Goal: Information Seeking & Learning: Learn about a topic

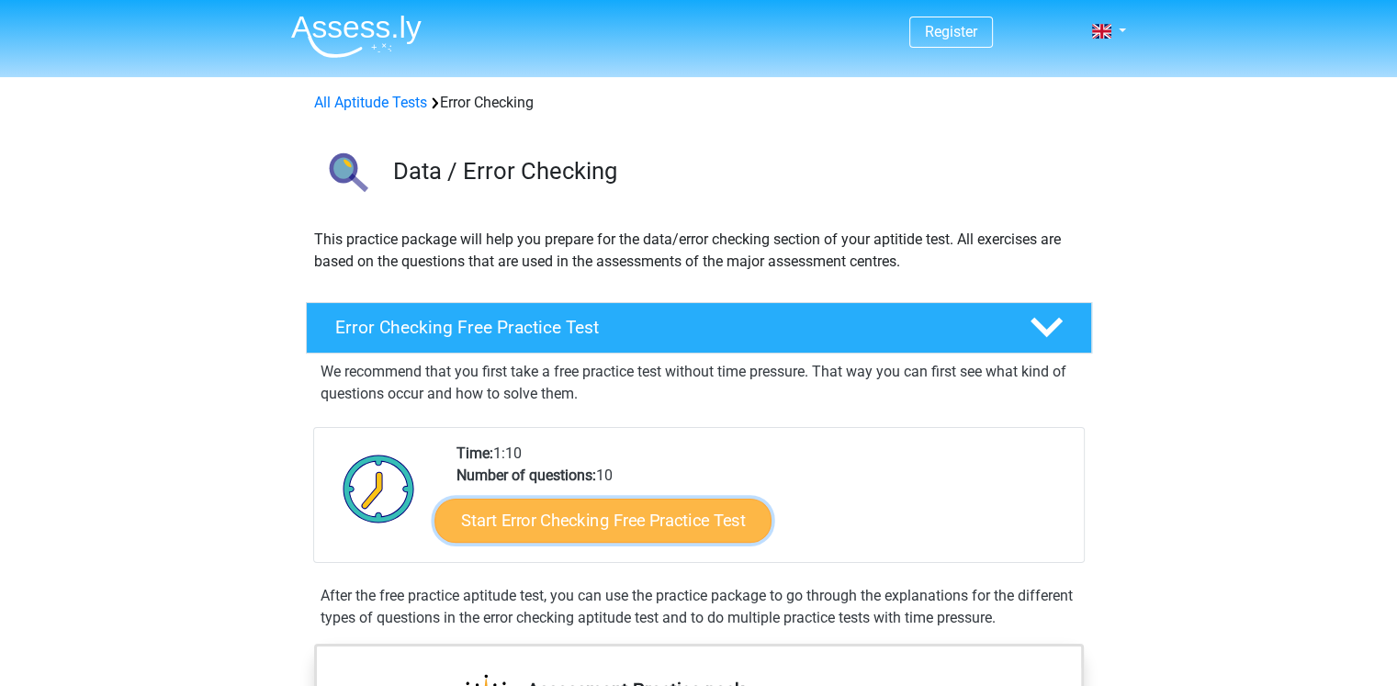
click at [595, 515] on link "Start Error Checking Free Practice Test" at bounding box center [603, 521] width 337 height 44
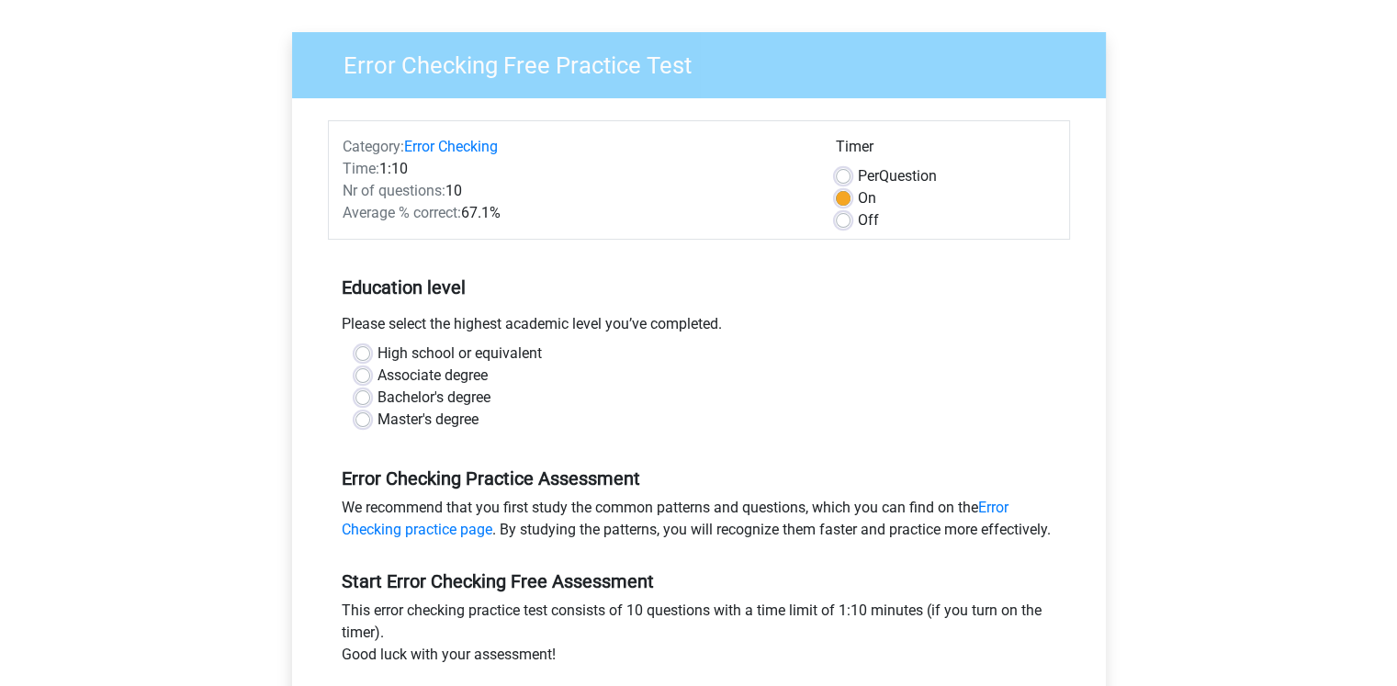
scroll to position [110, 0]
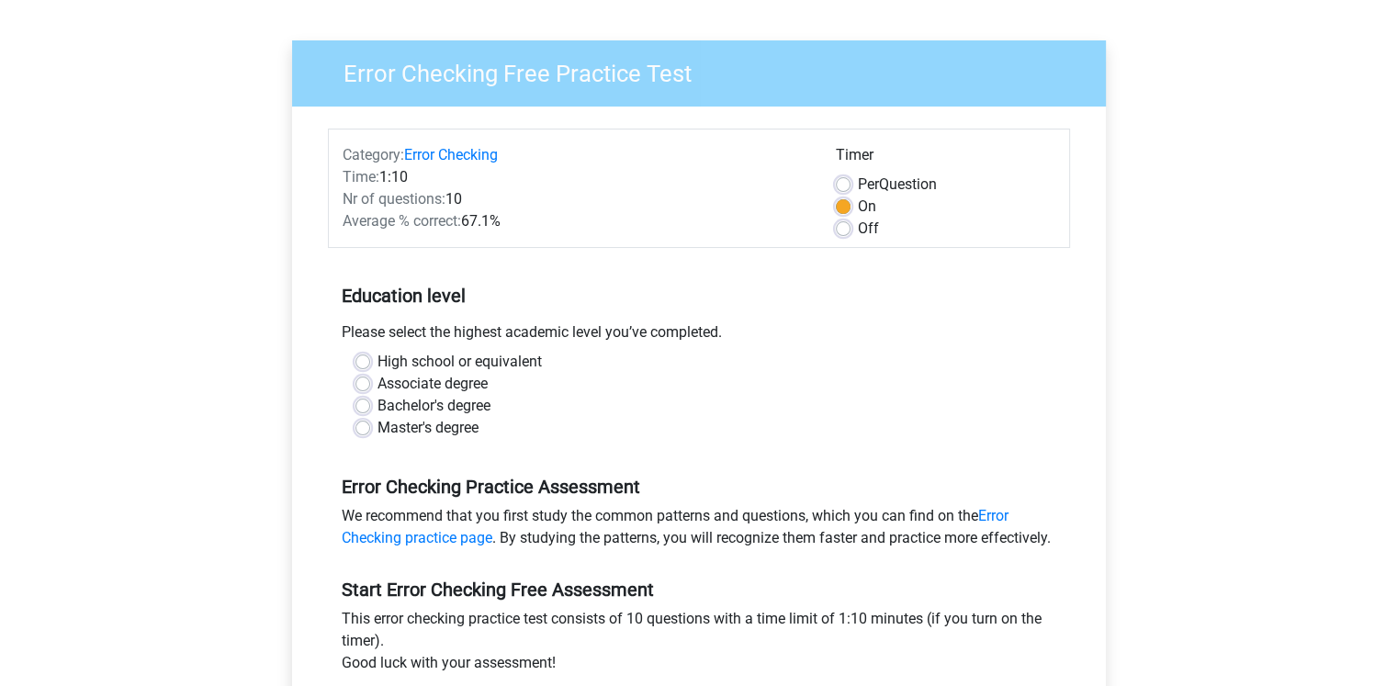
drag, startPoint x: 0, startPoint y: 0, endPoint x: 526, endPoint y: 439, distance: 684.9
click at [526, 439] on div "High school or equivalent Associate degree Bachelor's degree Master's degree" at bounding box center [699, 402] width 742 height 103
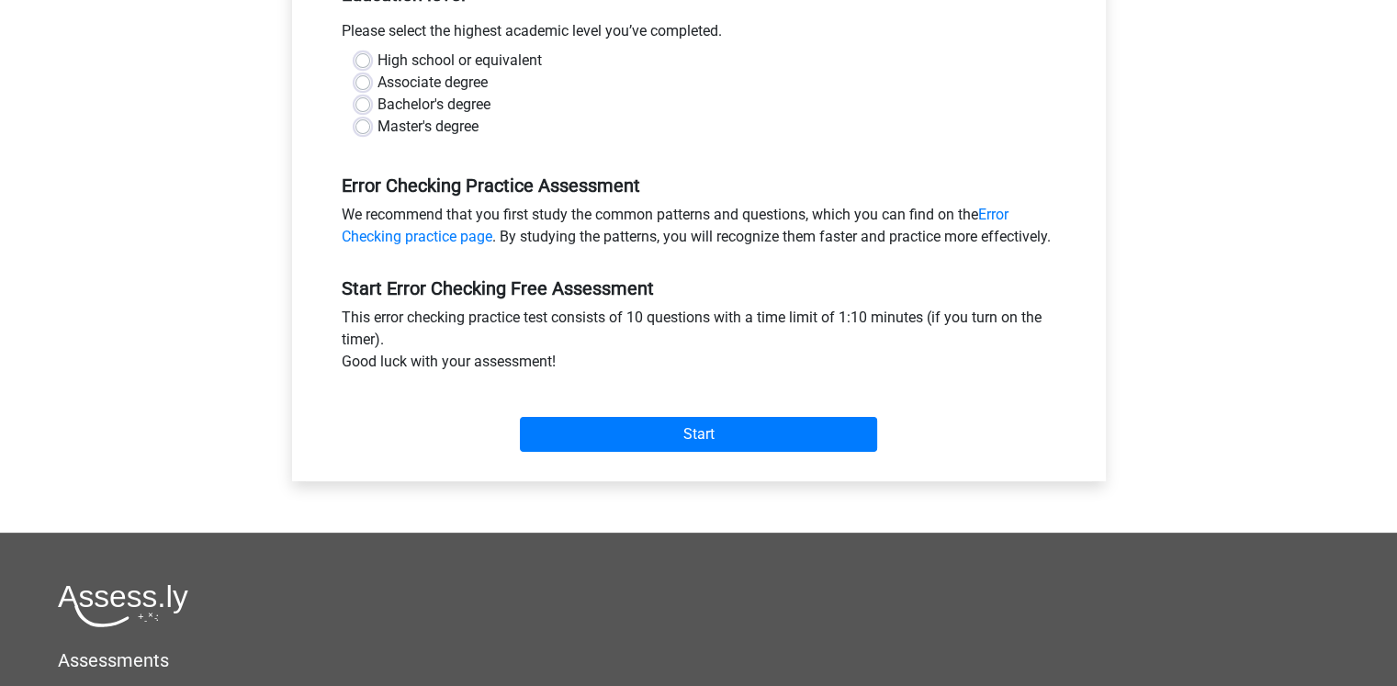
scroll to position [398, 0]
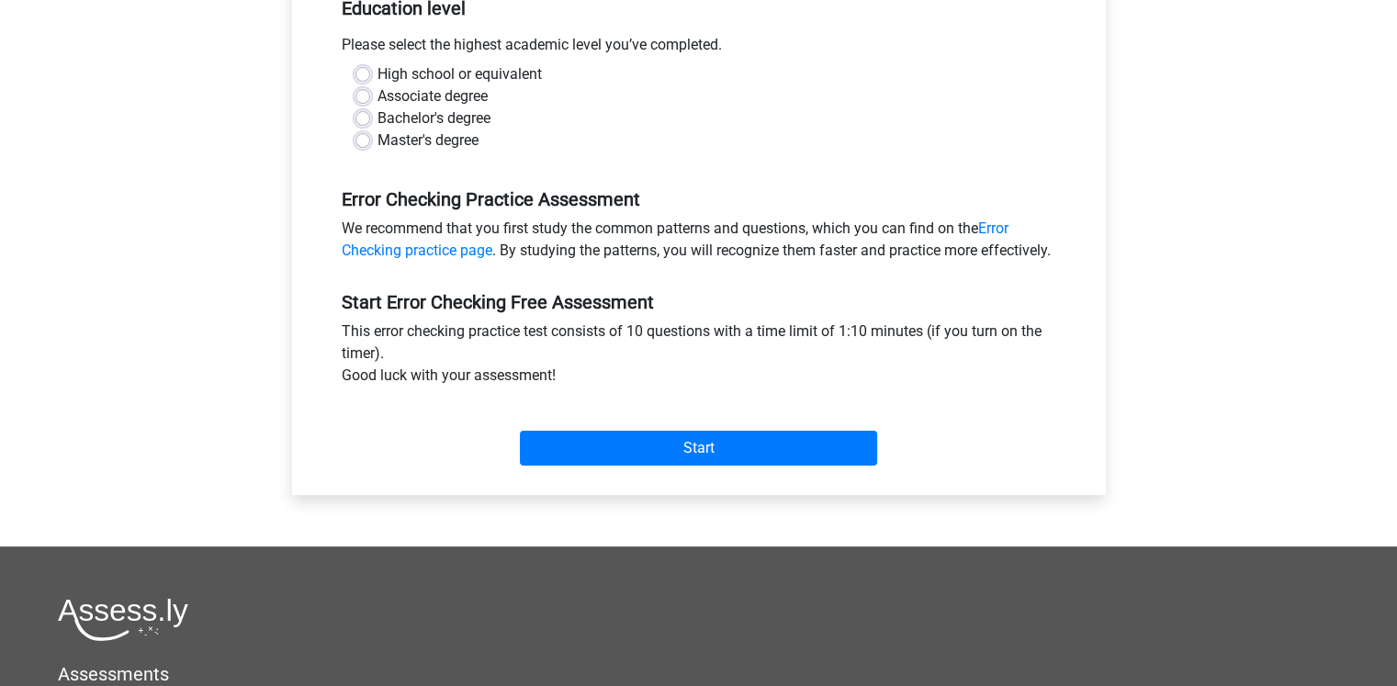
click at [378, 110] on label "Bachelor's degree" at bounding box center [434, 118] width 113 height 22
click at [367, 110] on input "Bachelor's degree" at bounding box center [363, 116] width 15 height 18
radio input "true"
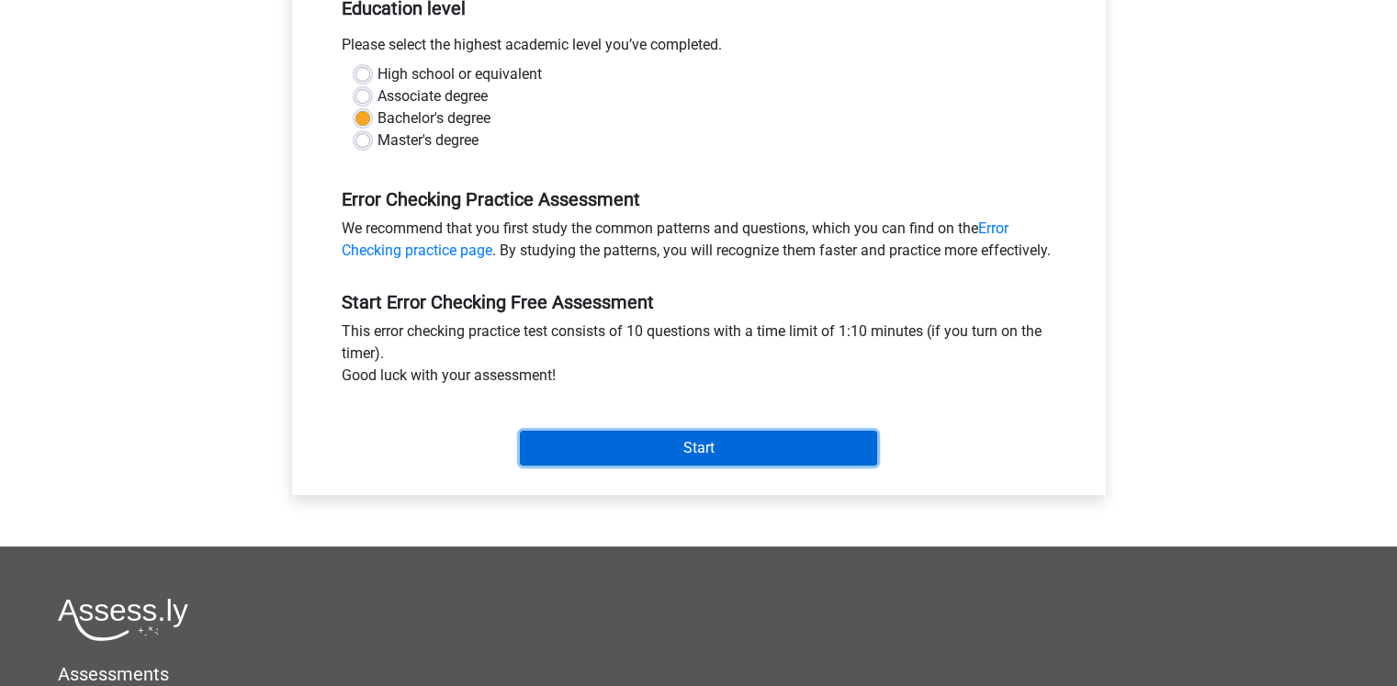
click at [712, 460] on input "Start" at bounding box center [698, 448] width 357 height 35
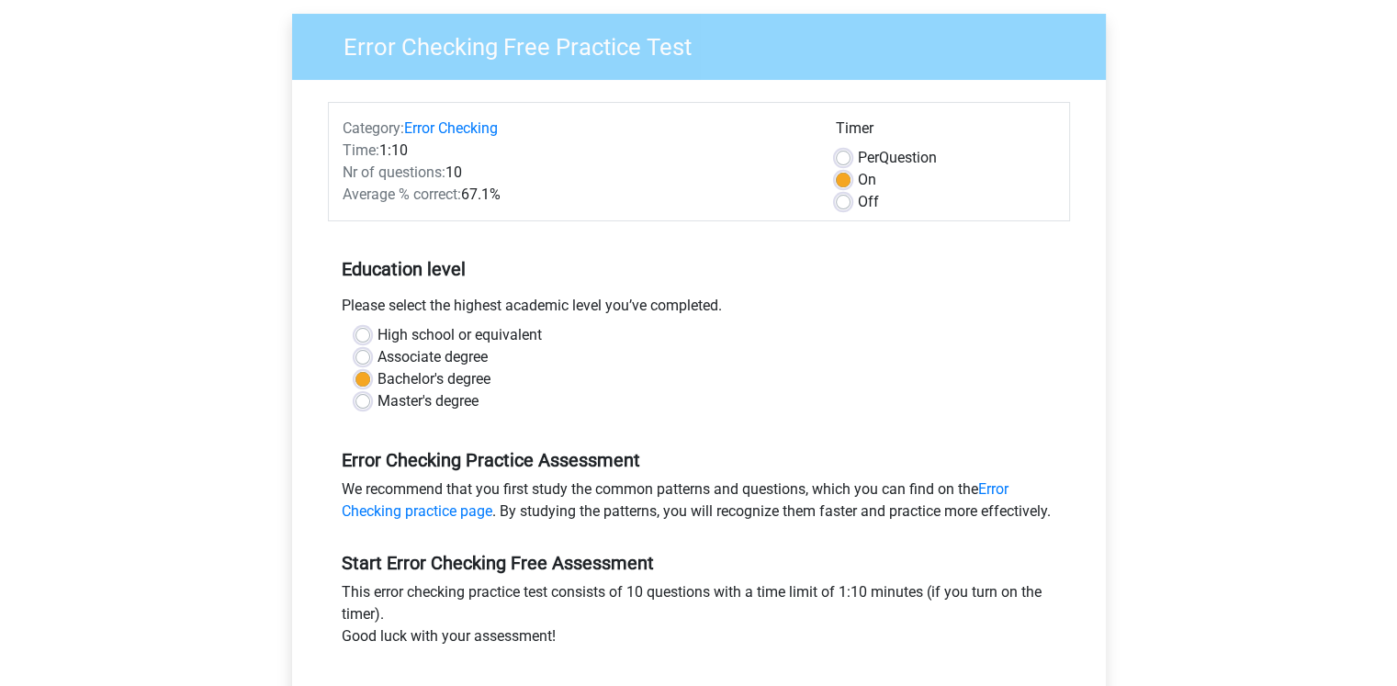
scroll to position [122, 0]
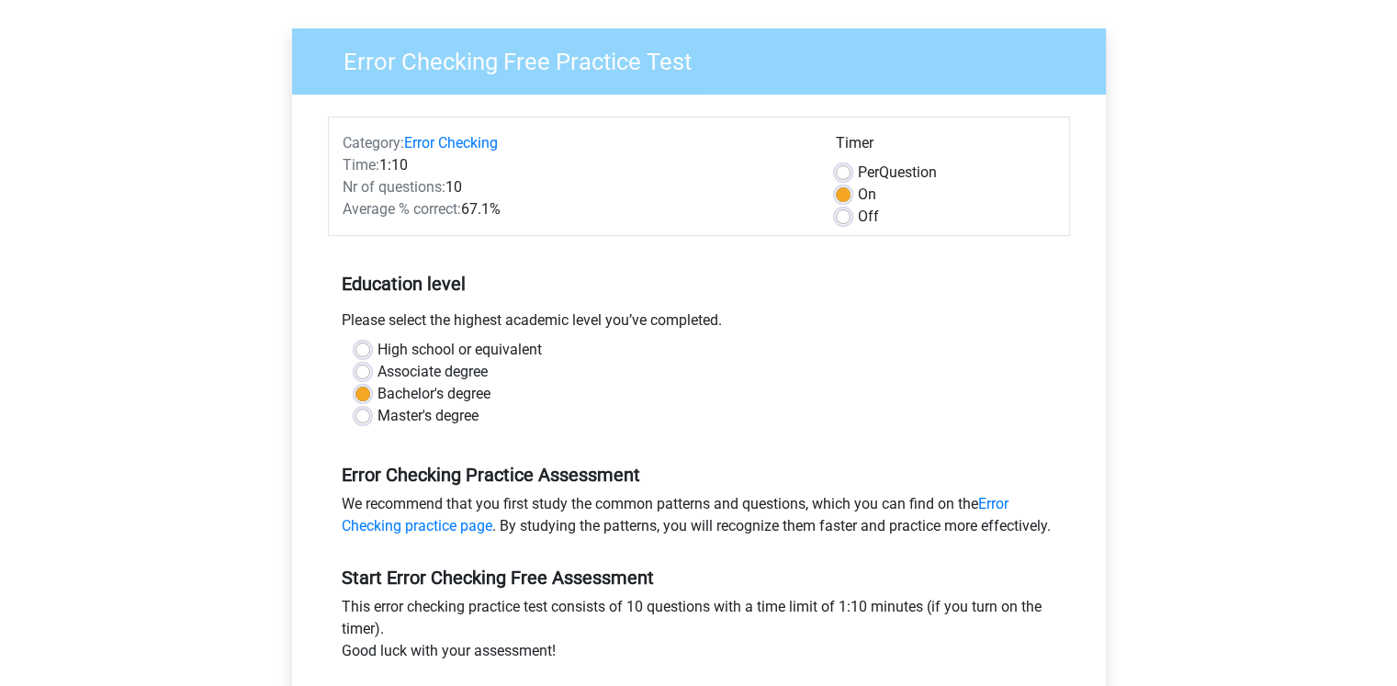
click at [858, 169] on label "Per Question" at bounding box center [897, 173] width 79 height 22
click at [842, 169] on input "Per Question" at bounding box center [843, 171] width 15 height 18
radio input "true"
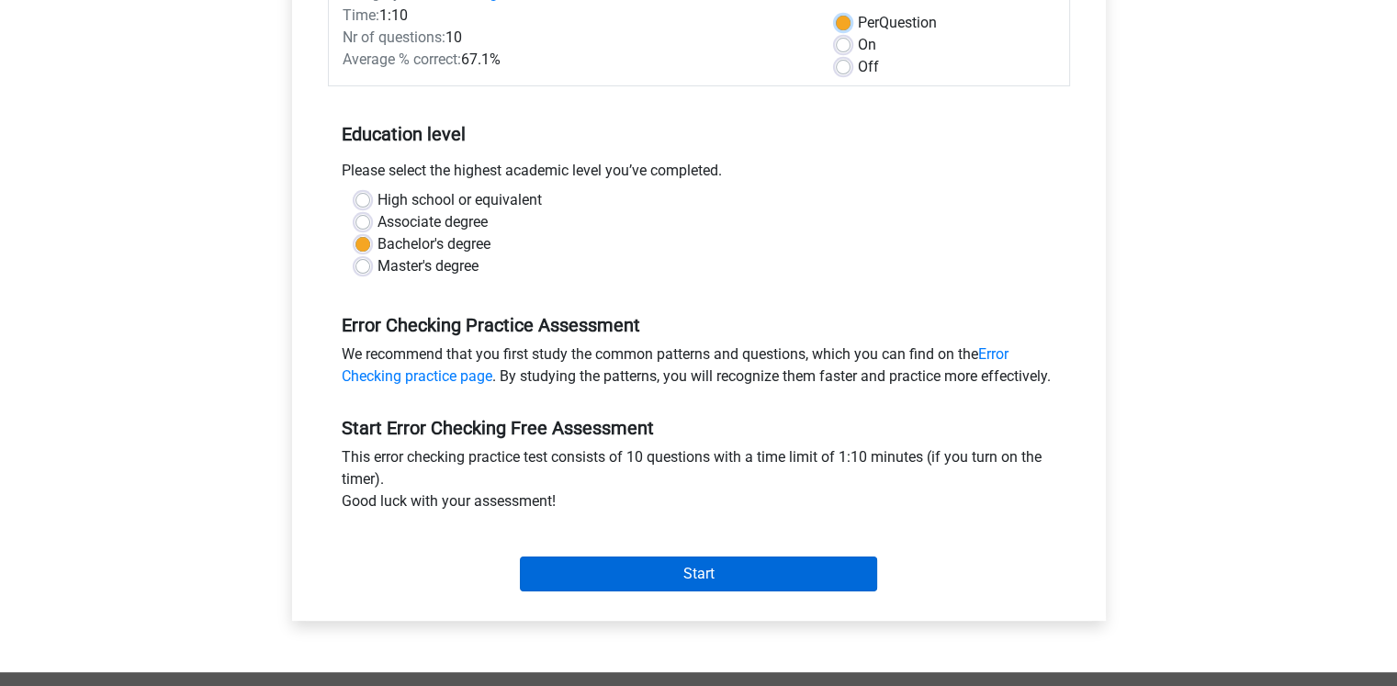
scroll to position [0, 0]
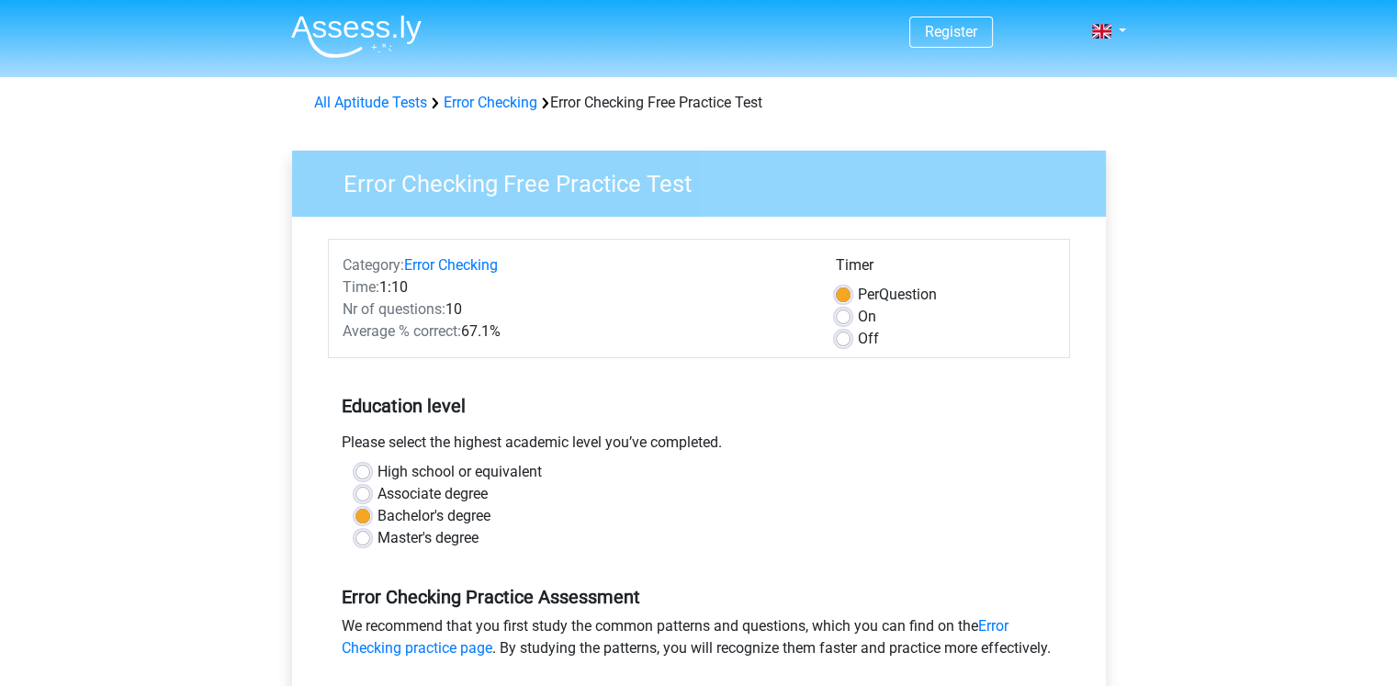
click at [858, 345] on label "Off" at bounding box center [868, 339] width 21 height 22
click at [842, 345] on input "Off" at bounding box center [843, 337] width 15 height 18
radio input "true"
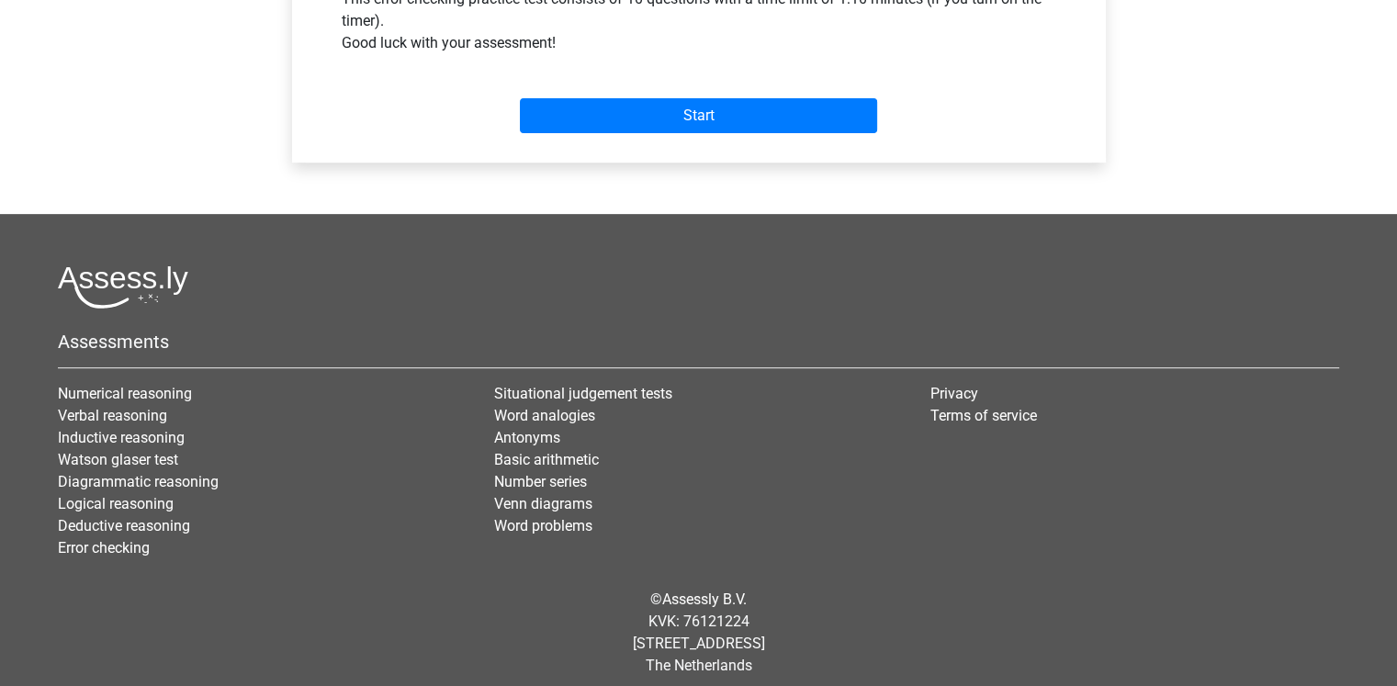
scroll to position [729, 0]
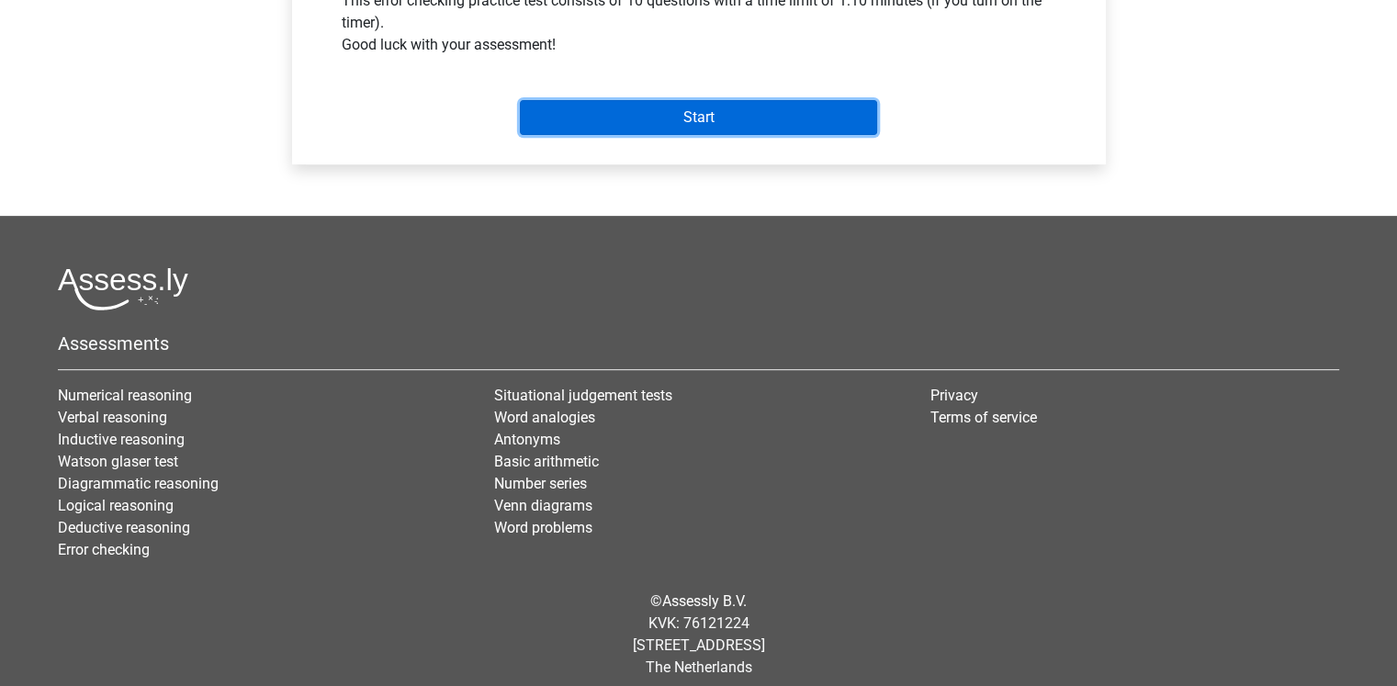
click at [752, 135] on input "Start" at bounding box center [698, 117] width 357 height 35
click at [609, 135] on input "Start" at bounding box center [698, 117] width 357 height 35
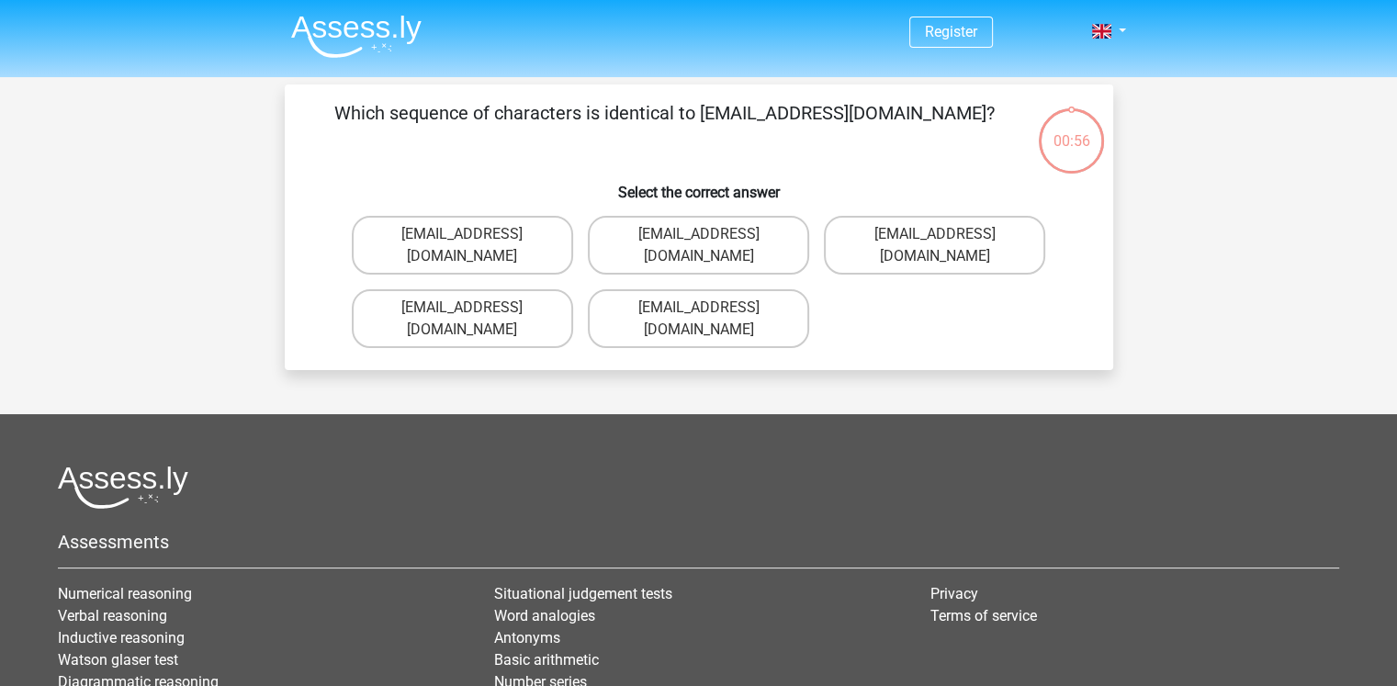
click at [464, 308] on input "Evie_Maede@jointmail.com.uk" at bounding box center [468, 314] width 12 height 12
radio input "true"
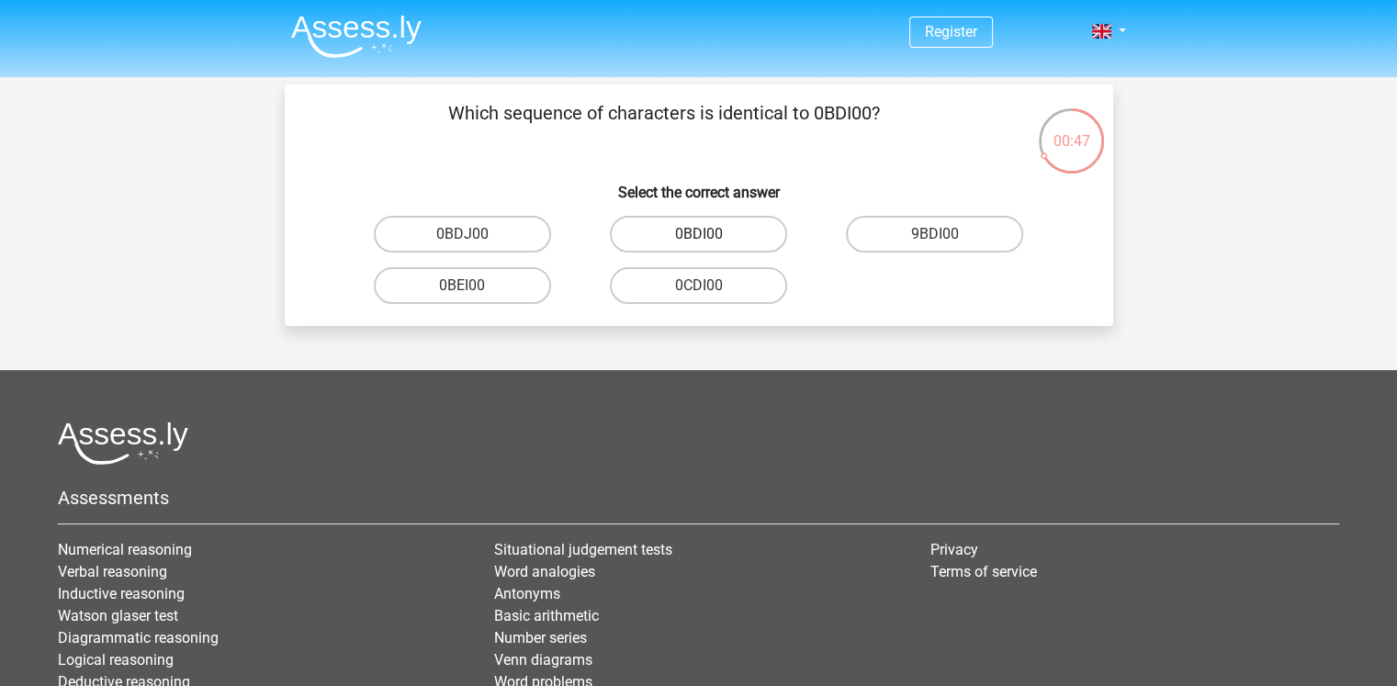
click at [673, 232] on label "0BDI00" at bounding box center [698, 234] width 177 height 37
click at [698, 234] on input "0BDI00" at bounding box center [704, 240] width 12 height 12
radio input "true"
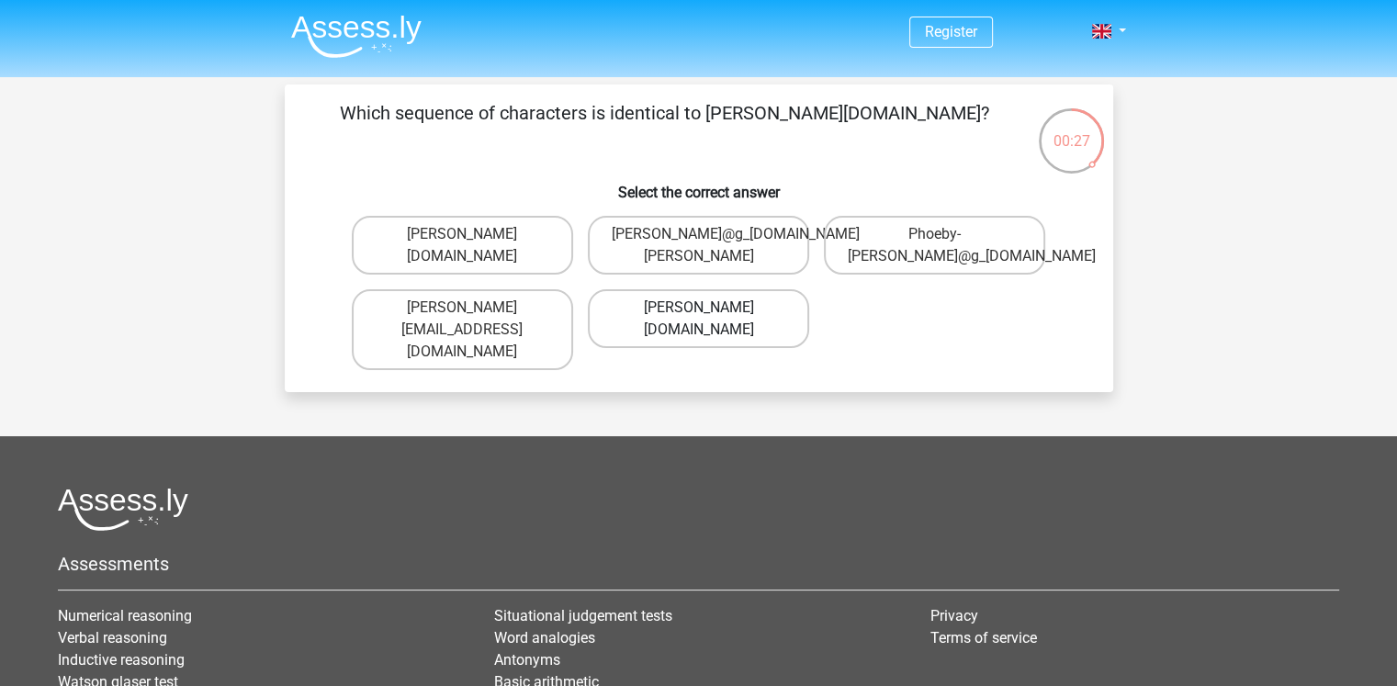
click at [643, 316] on label "Phoebe-Patterson@g_mail.gr" at bounding box center [698, 318] width 221 height 59
click at [698, 316] on input "Phoebe-Patterson@g_mail.gr" at bounding box center [704, 314] width 12 height 12
radio input "true"
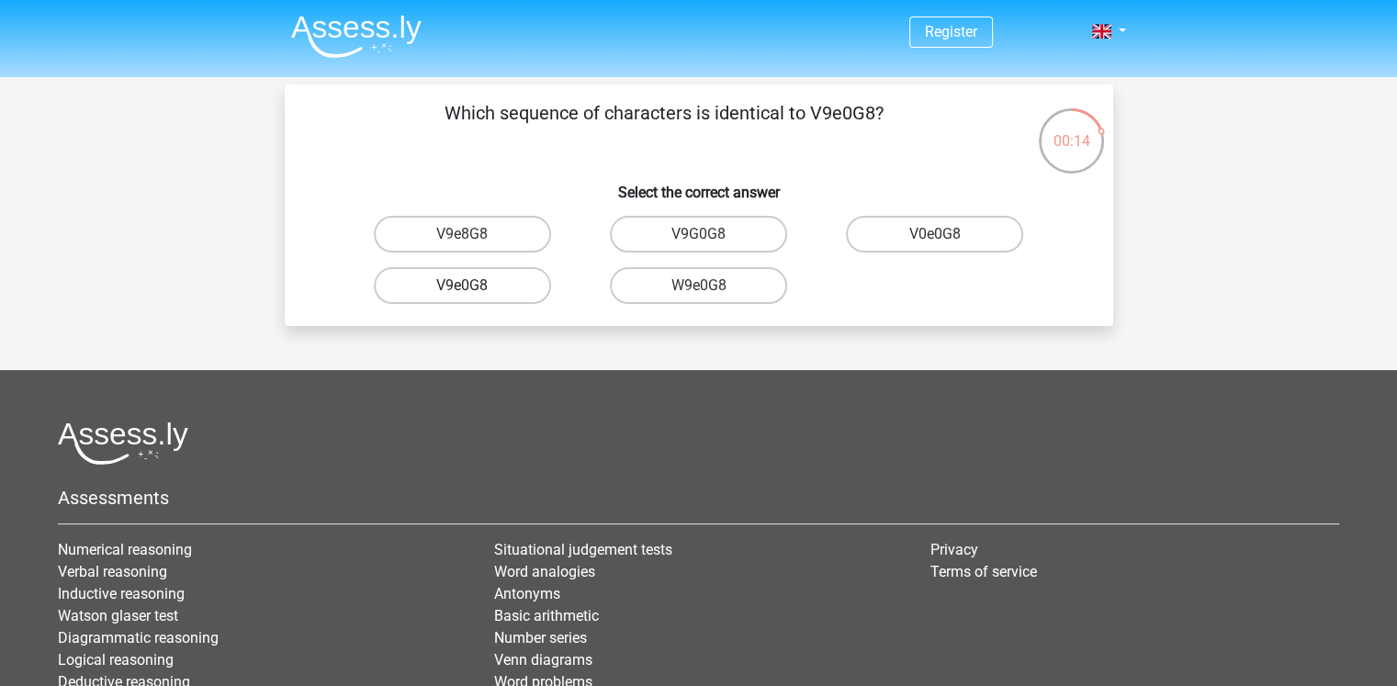
click at [513, 284] on label "V9e0G8" at bounding box center [462, 285] width 177 height 37
click at [474, 286] on input "V9e0G8" at bounding box center [468, 292] width 12 height 12
radio input "true"
click at [941, 236] on input "91051S" at bounding box center [941, 240] width 12 height 12
radio input "true"
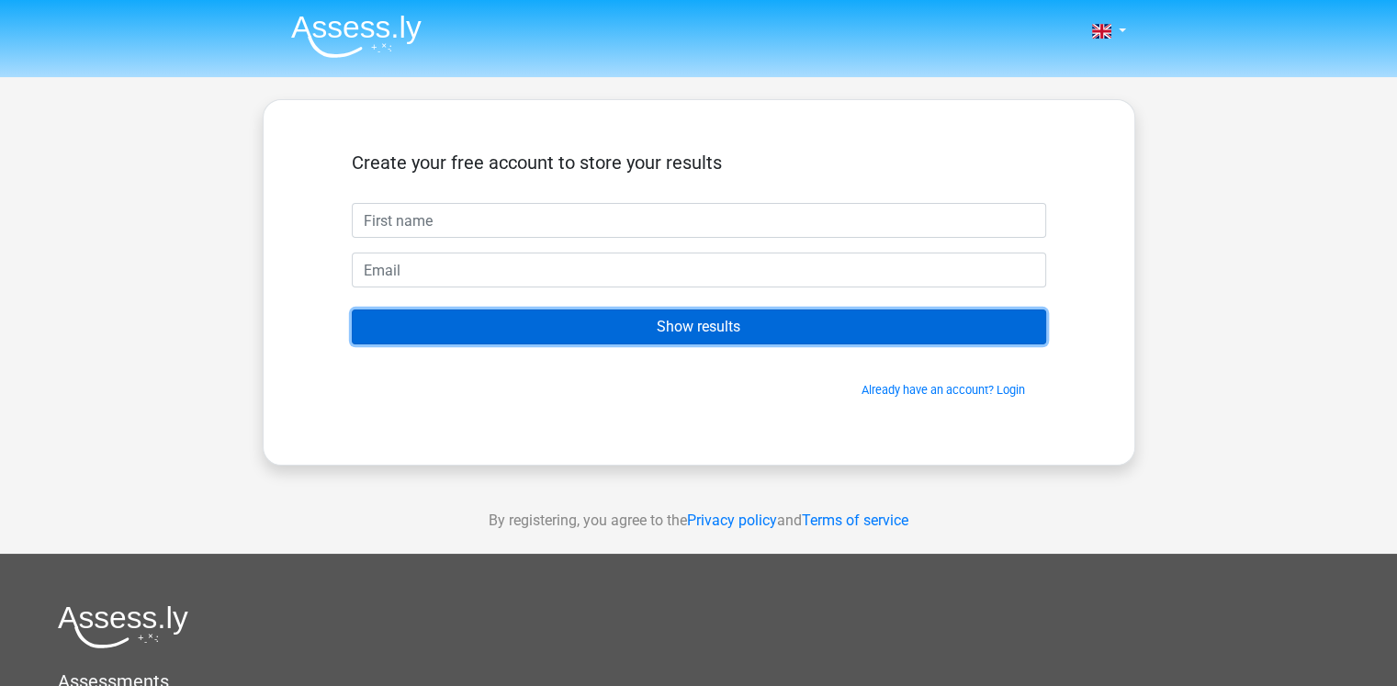
click at [753, 318] on input "Show results" at bounding box center [699, 327] width 695 height 35
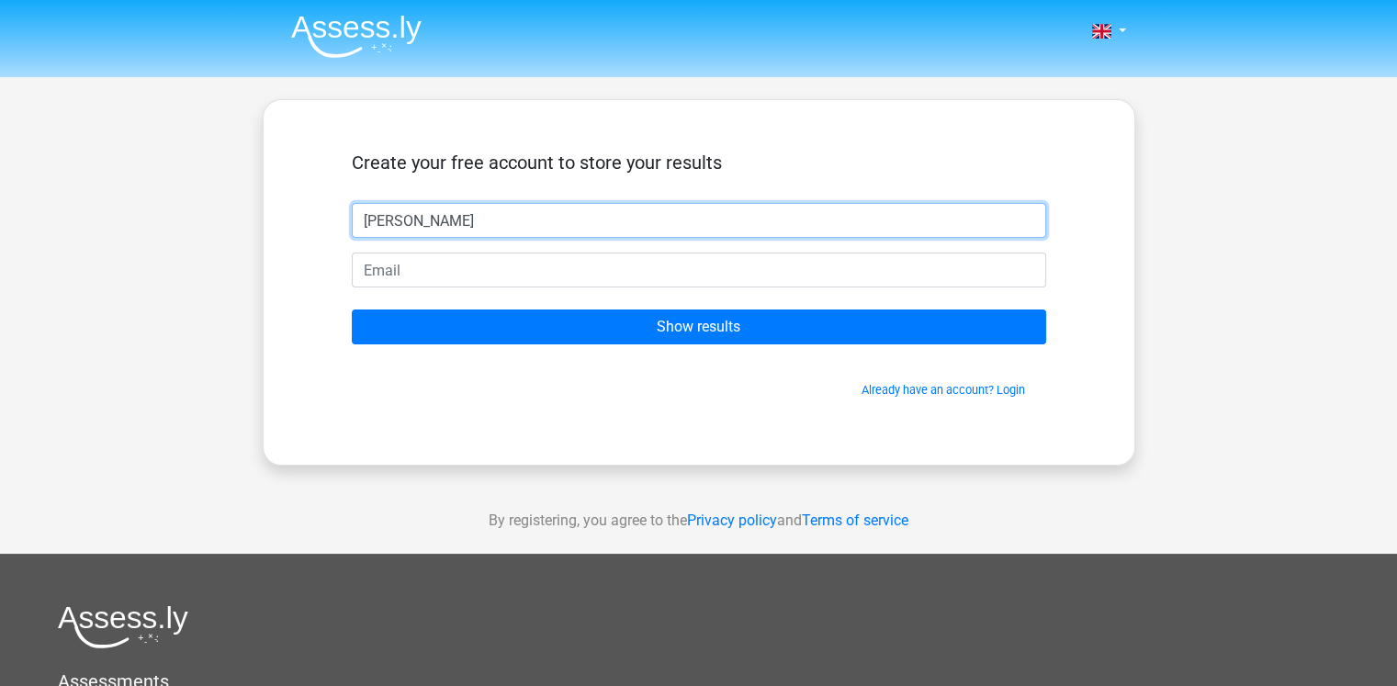
type input "[PERSON_NAME]"
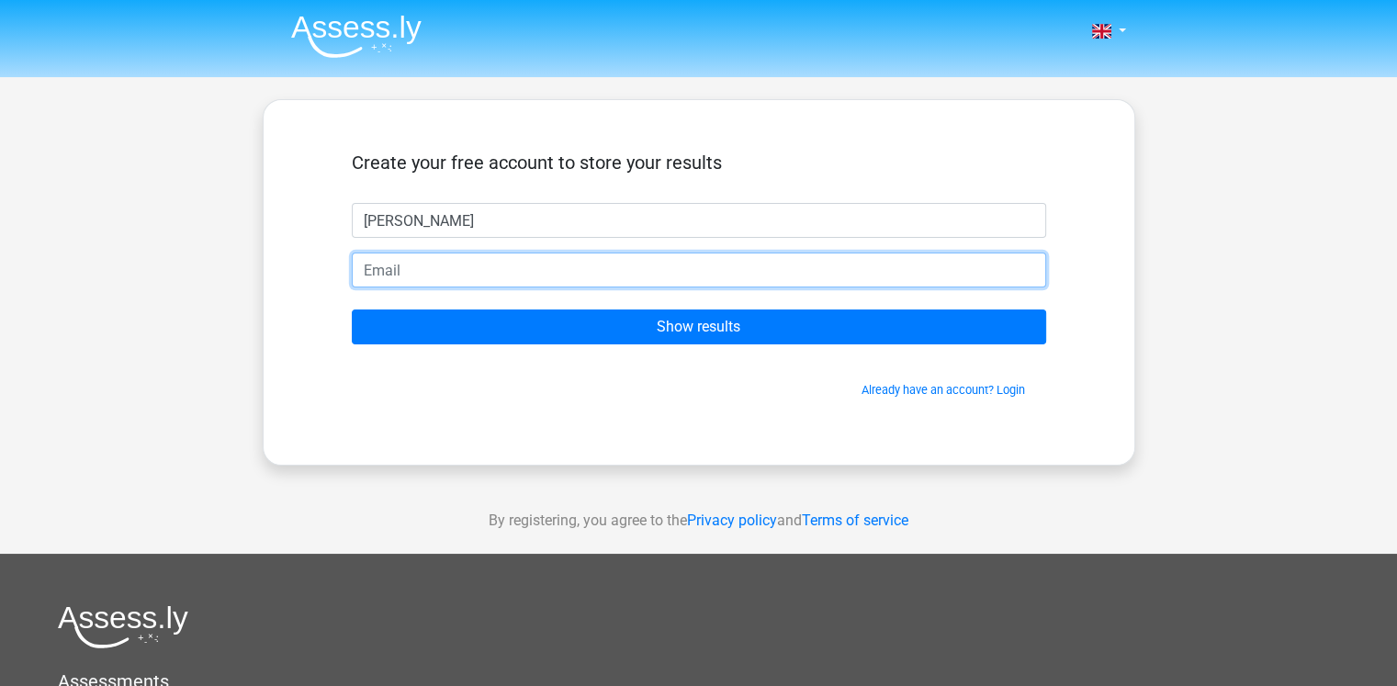
click at [720, 271] on input "email" at bounding box center [699, 270] width 695 height 35
type input "davidjuansaputra@gmail.com"
click at [352, 310] on input "Show results" at bounding box center [699, 327] width 695 height 35
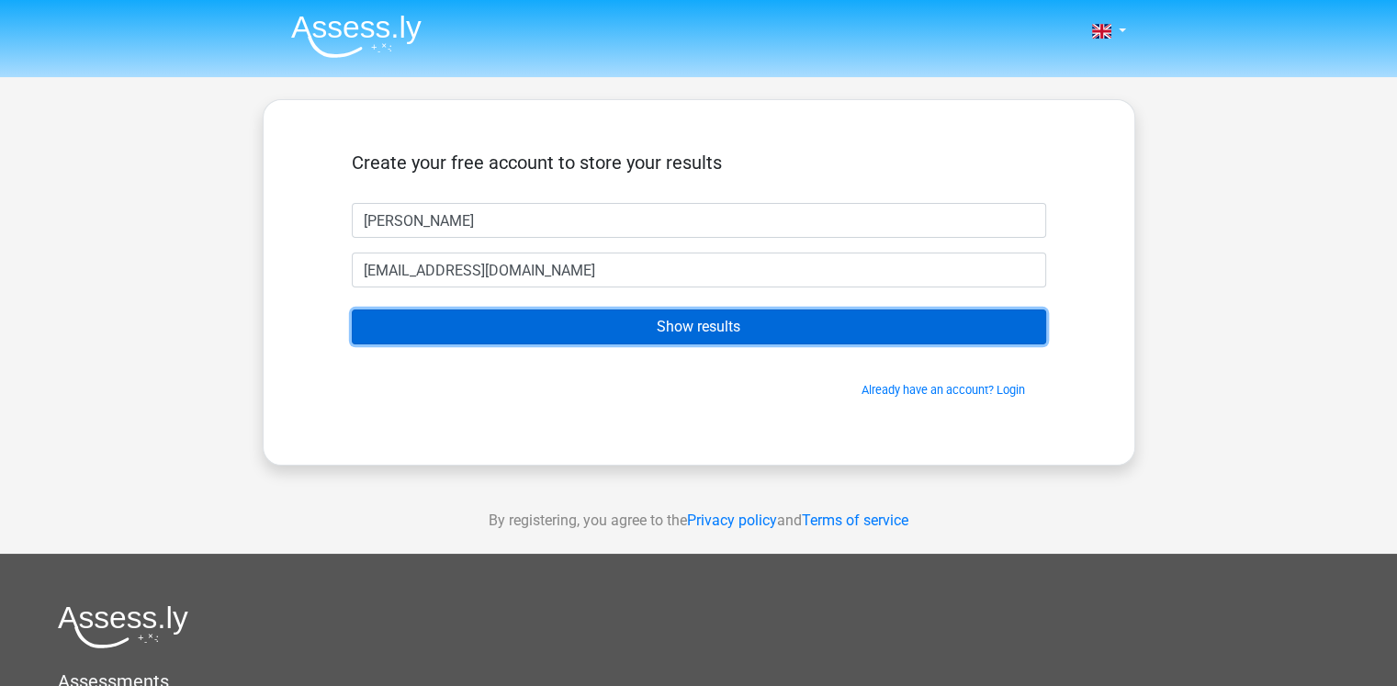
click at [661, 323] on input "Show results" at bounding box center [699, 327] width 695 height 35
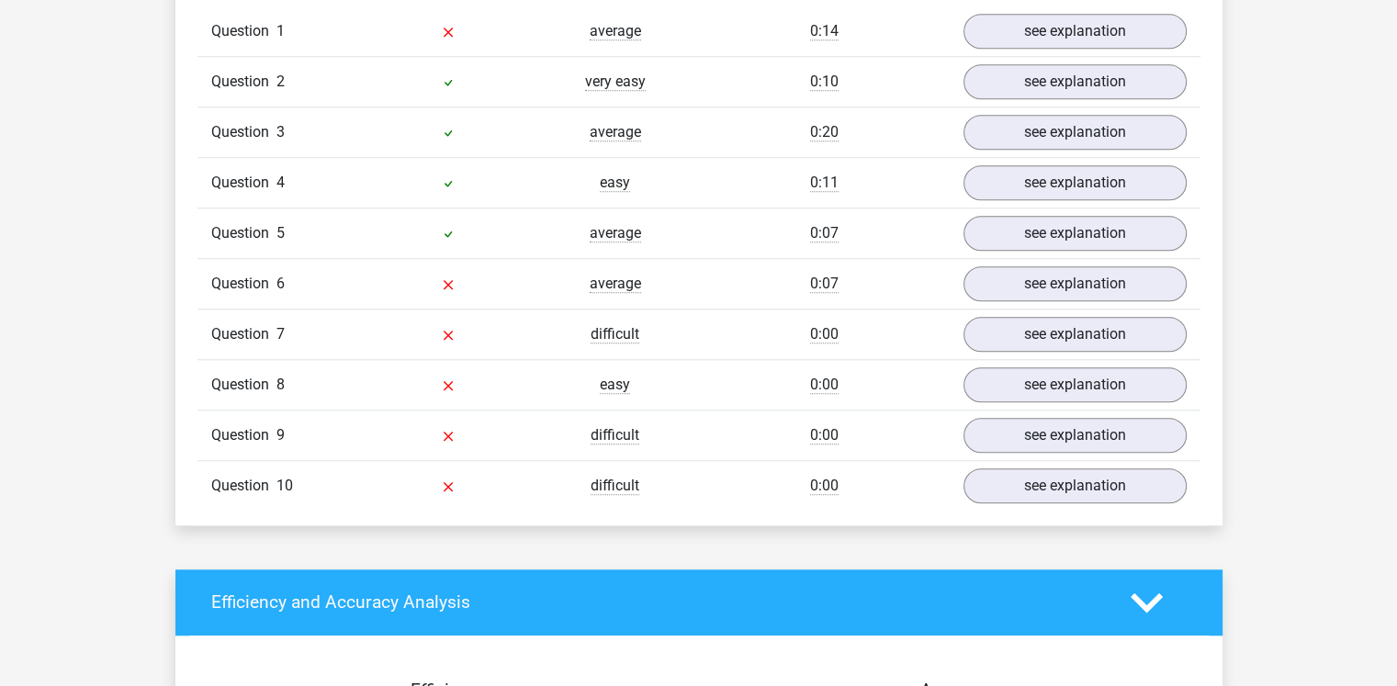
scroll to position [1549, 0]
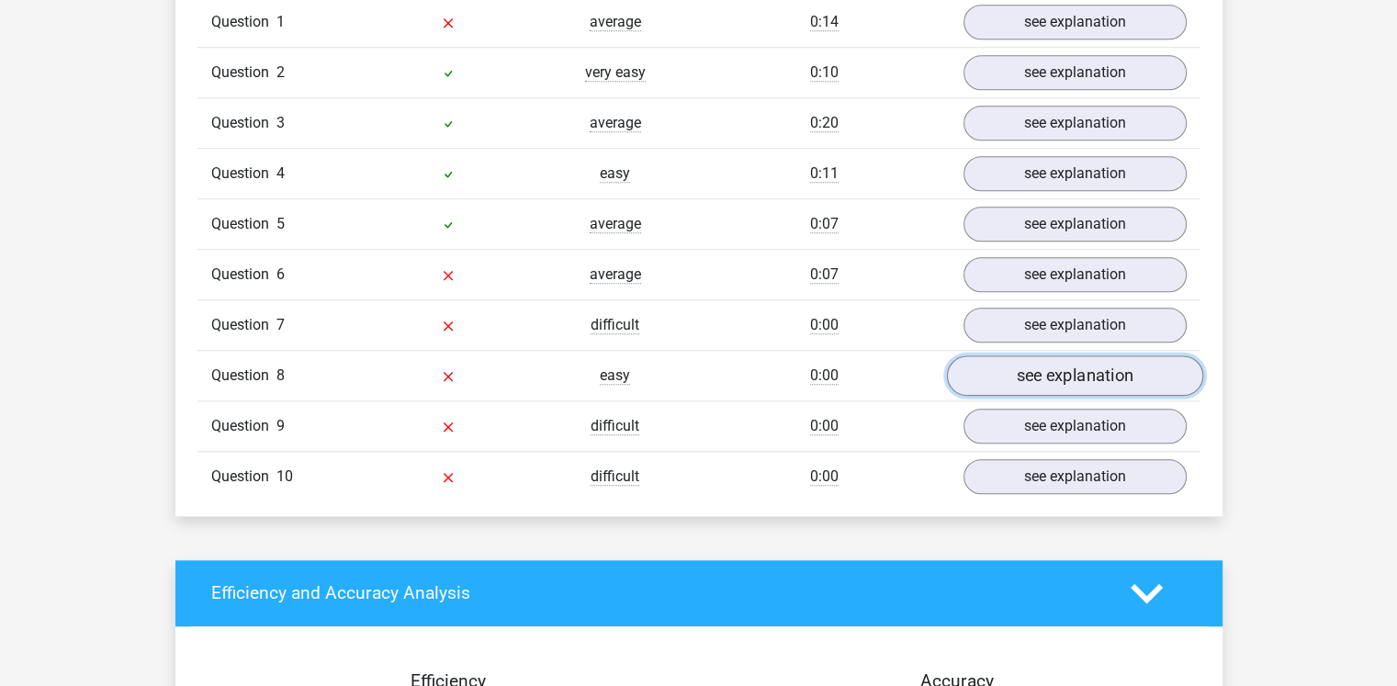
click at [989, 364] on link "see explanation" at bounding box center [1074, 376] width 256 height 40
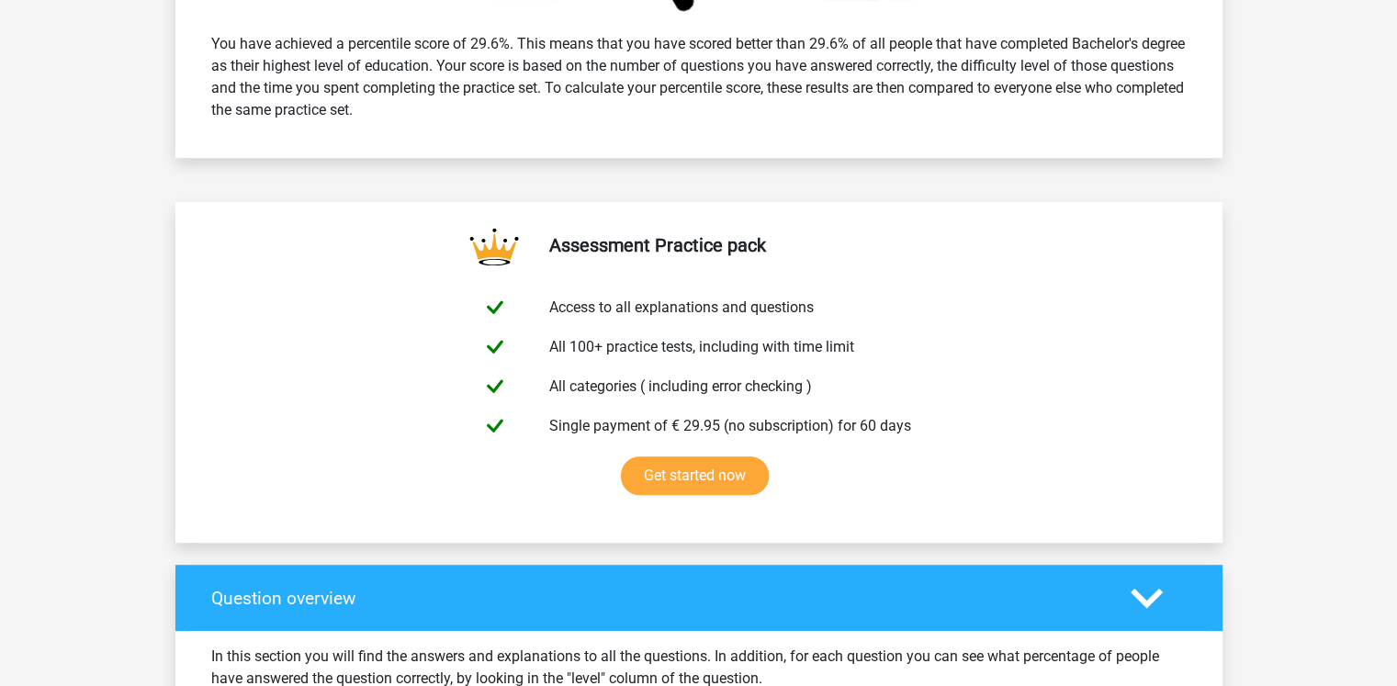
scroll to position [288, 0]
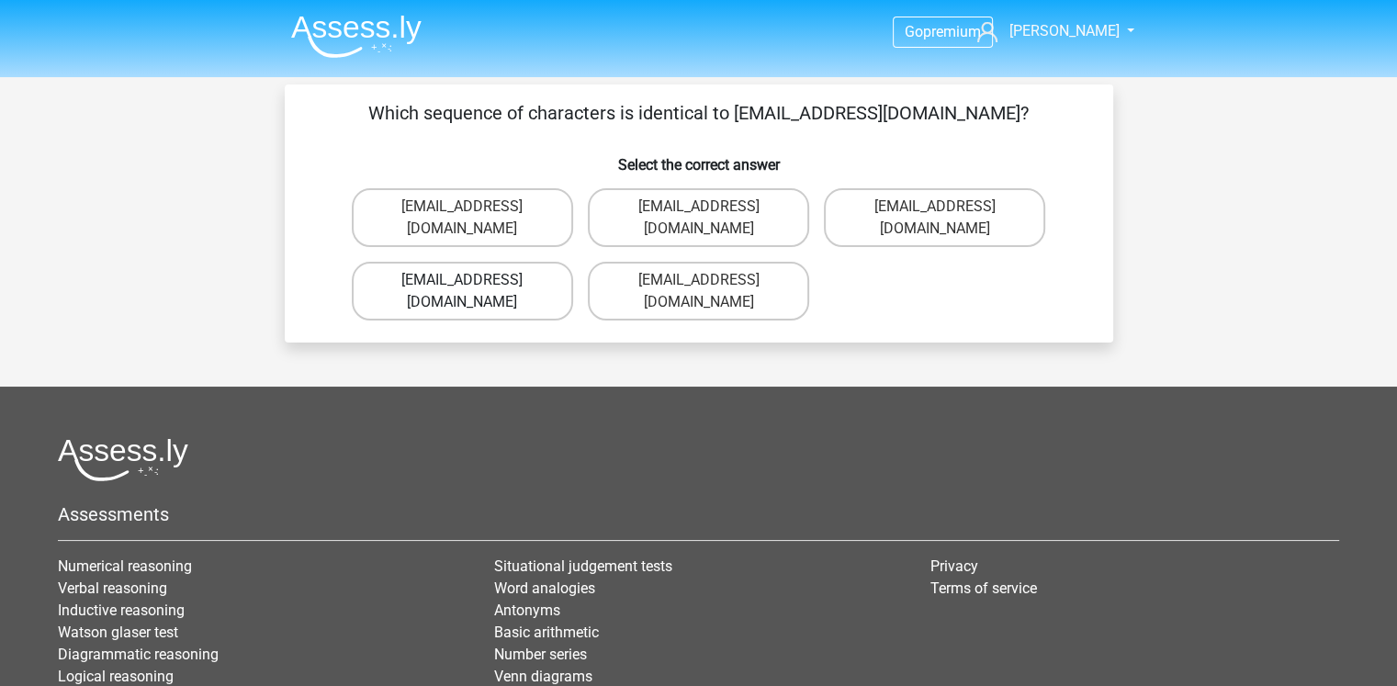
click at [495, 262] on label "Evie_Maede@jointmail.com.uk" at bounding box center [462, 291] width 221 height 59
click at [474, 280] on input "Evie_Maede@jointmail.com.uk" at bounding box center [468, 286] width 12 height 12
radio input "true"
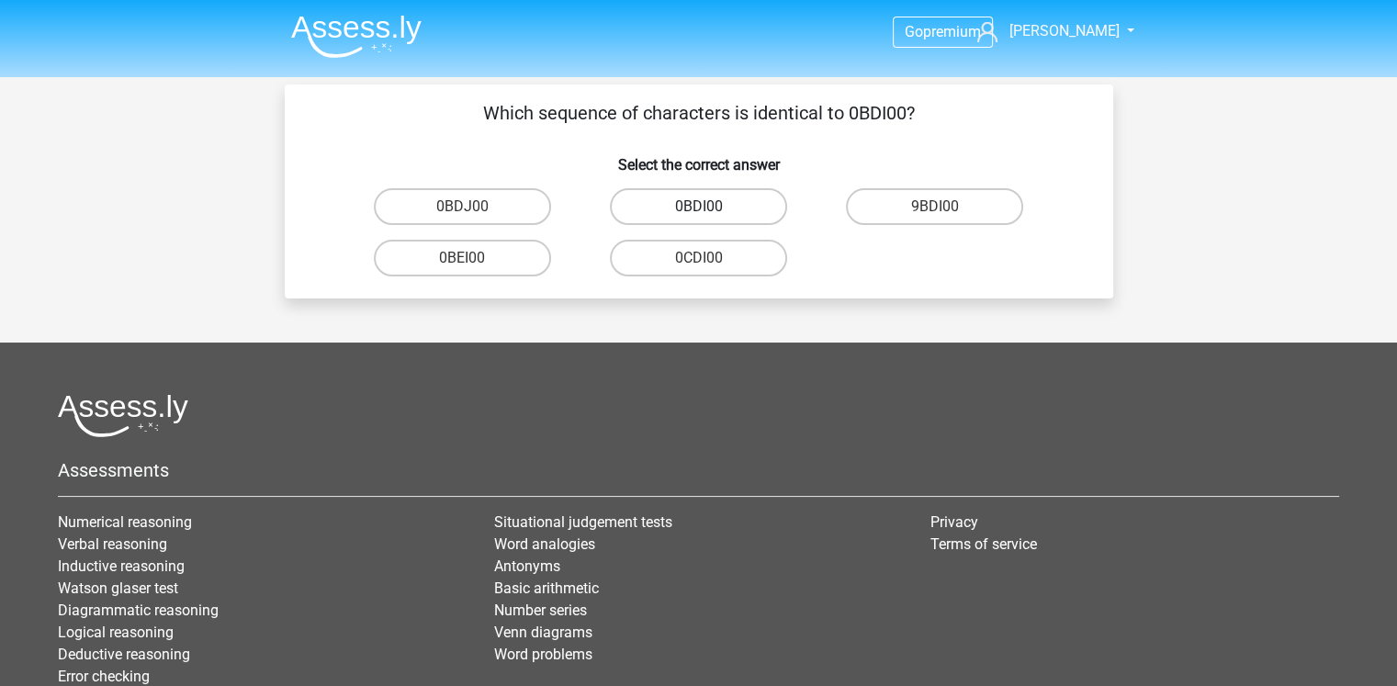
click at [673, 198] on label "0BDI00" at bounding box center [698, 206] width 177 height 37
click at [698, 207] on input "0BDI00" at bounding box center [704, 213] width 12 height 12
radio input "true"
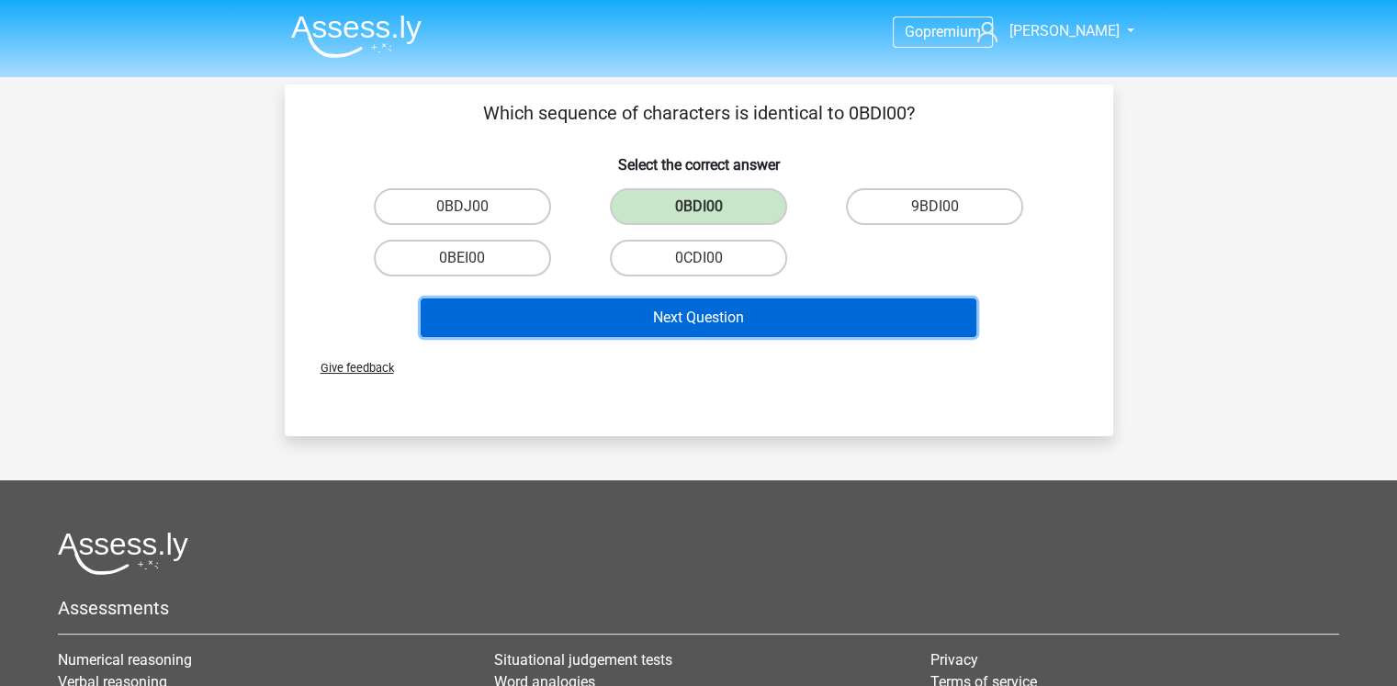
click at [679, 311] on button "Next Question" at bounding box center [699, 318] width 556 height 39
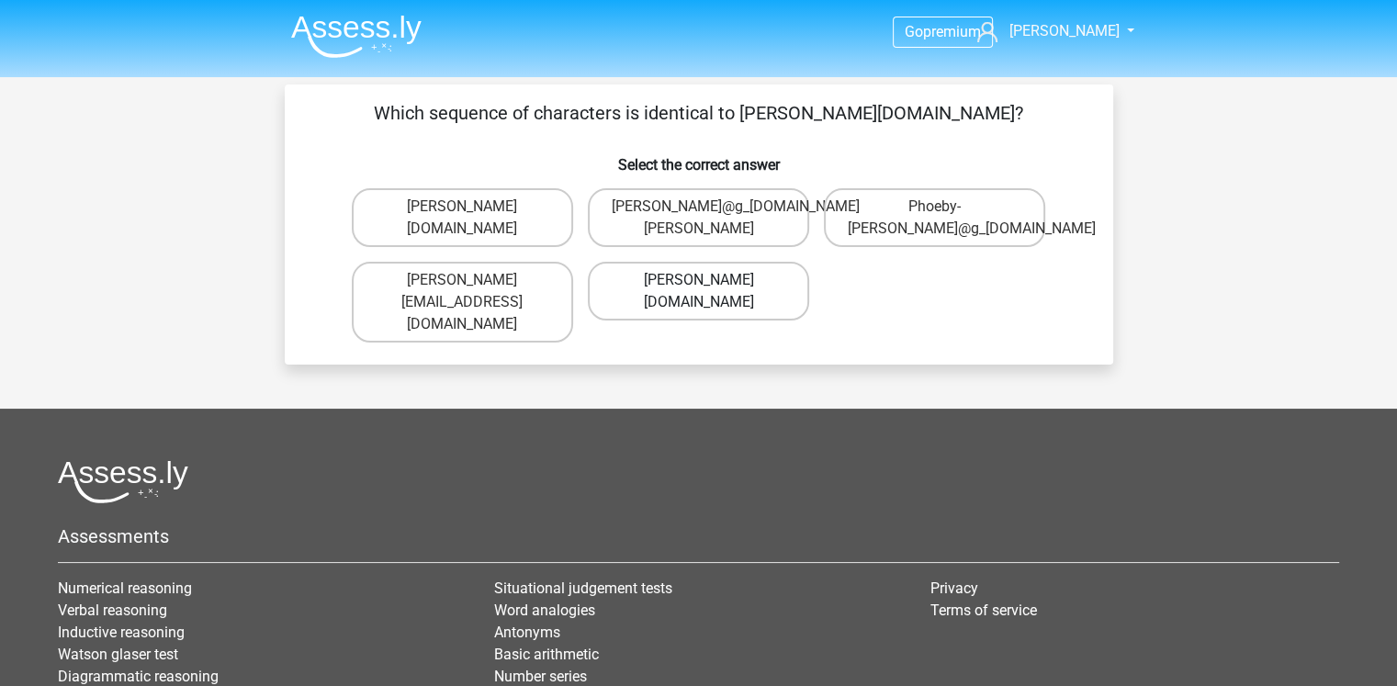
click at [646, 305] on label "Phoebe-Patterson@g_mail.gr" at bounding box center [698, 291] width 221 height 59
click at [698, 292] on input "Phoebe-Patterson@g_mail.gr" at bounding box center [704, 286] width 12 height 12
radio input "true"
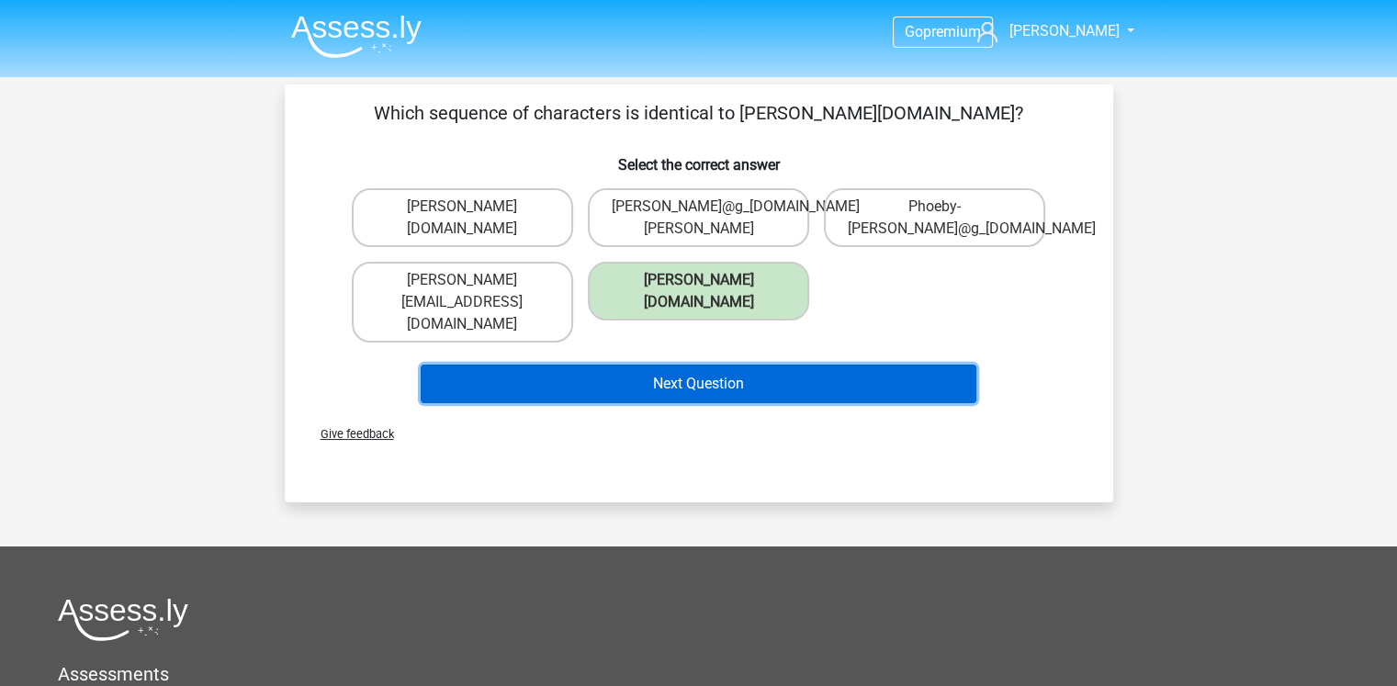
click at [647, 365] on button "Next Question" at bounding box center [699, 384] width 556 height 39
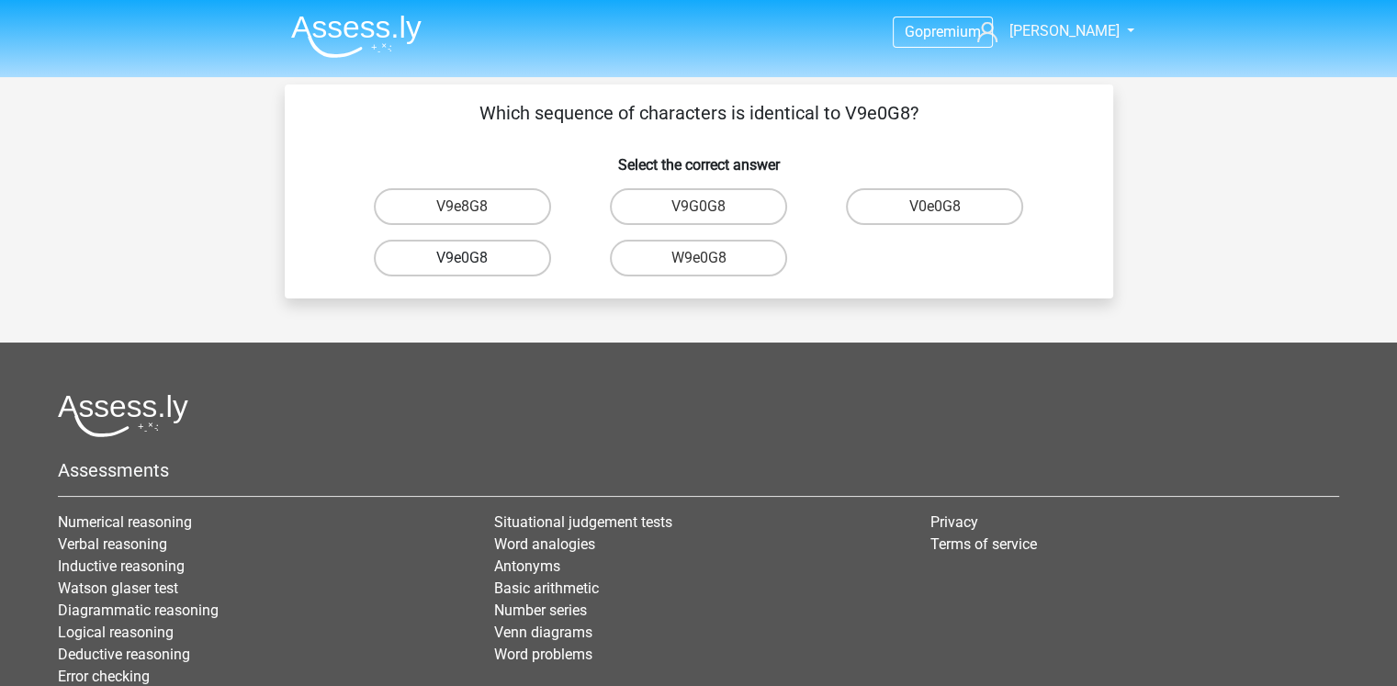
click at [492, 247] on label "V9e0G8" at bounding box center [462, 258] width 177 height 37
click at [474, 258] on input "V9e0G8" at bounding box center [468, 264] width 12 height 12
radio input "true"
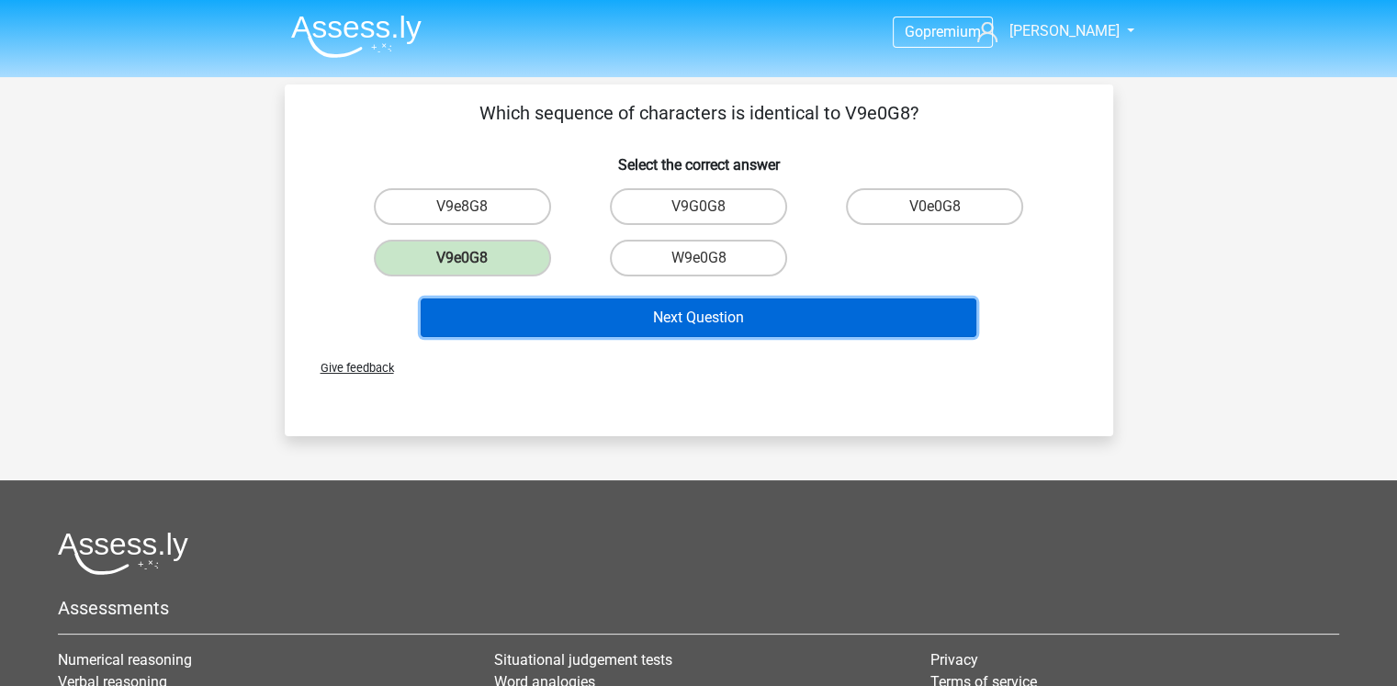
click at [559, 300] on button "Next Question" at bounding box center [699, 318] width 556 height 39
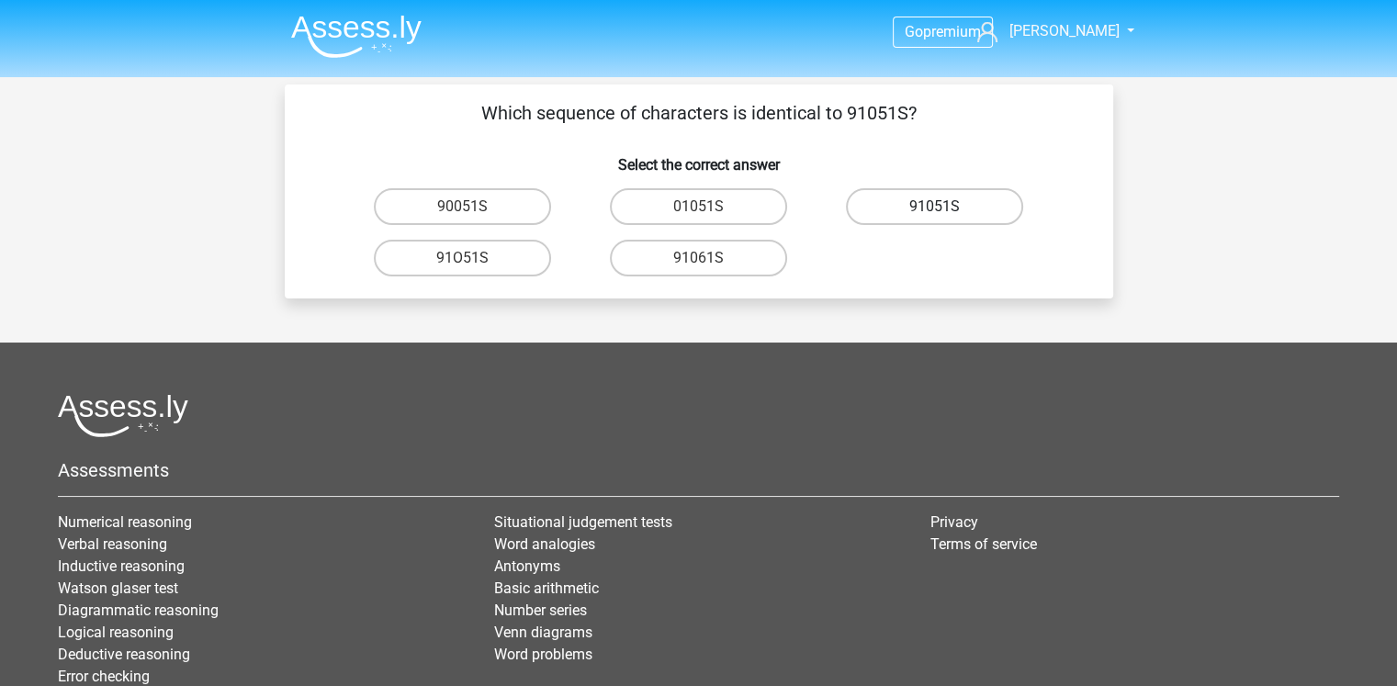
click at [946, 205] on label "91051S" at bounding box center [934, 206] width 177 height 37
click at [946, 207] on input "91051S" at bounding box center [941, 213] width 12 height 12
radio input "true"
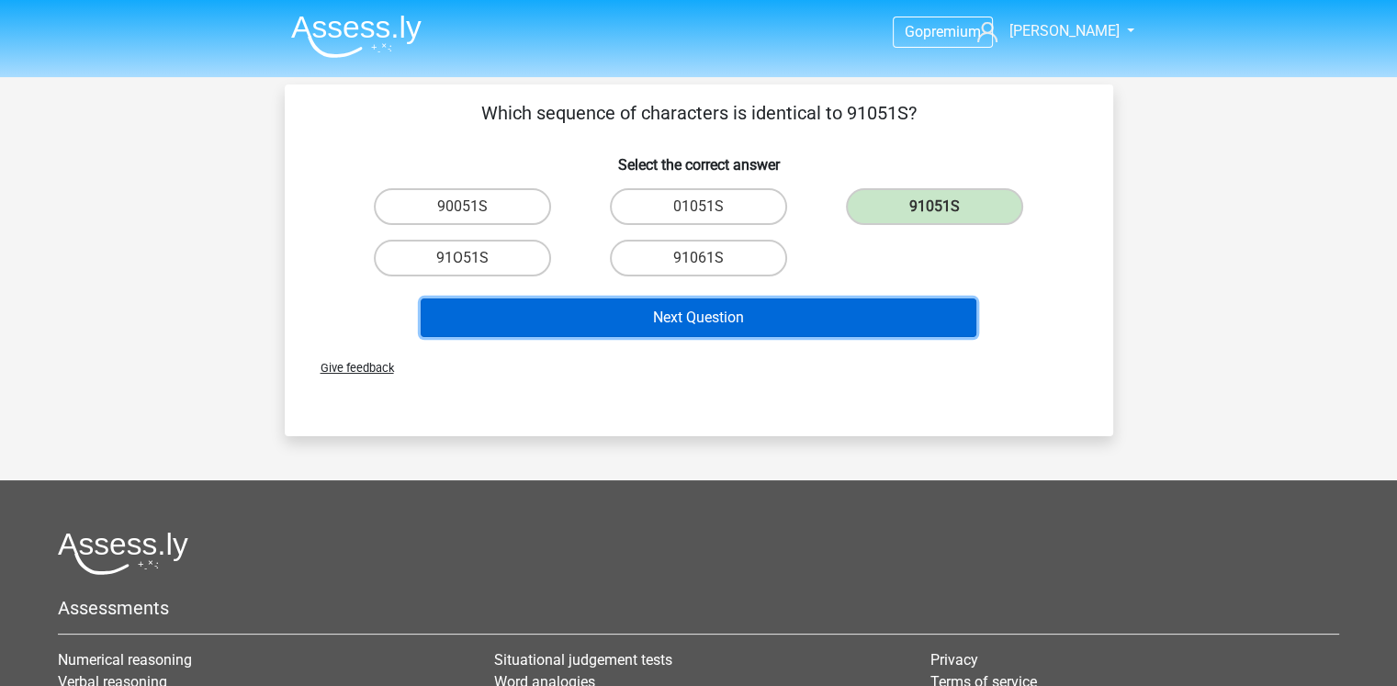
click at [746, 306] on button "Next Question" at bounding box center [699, 318] width 556 height 39
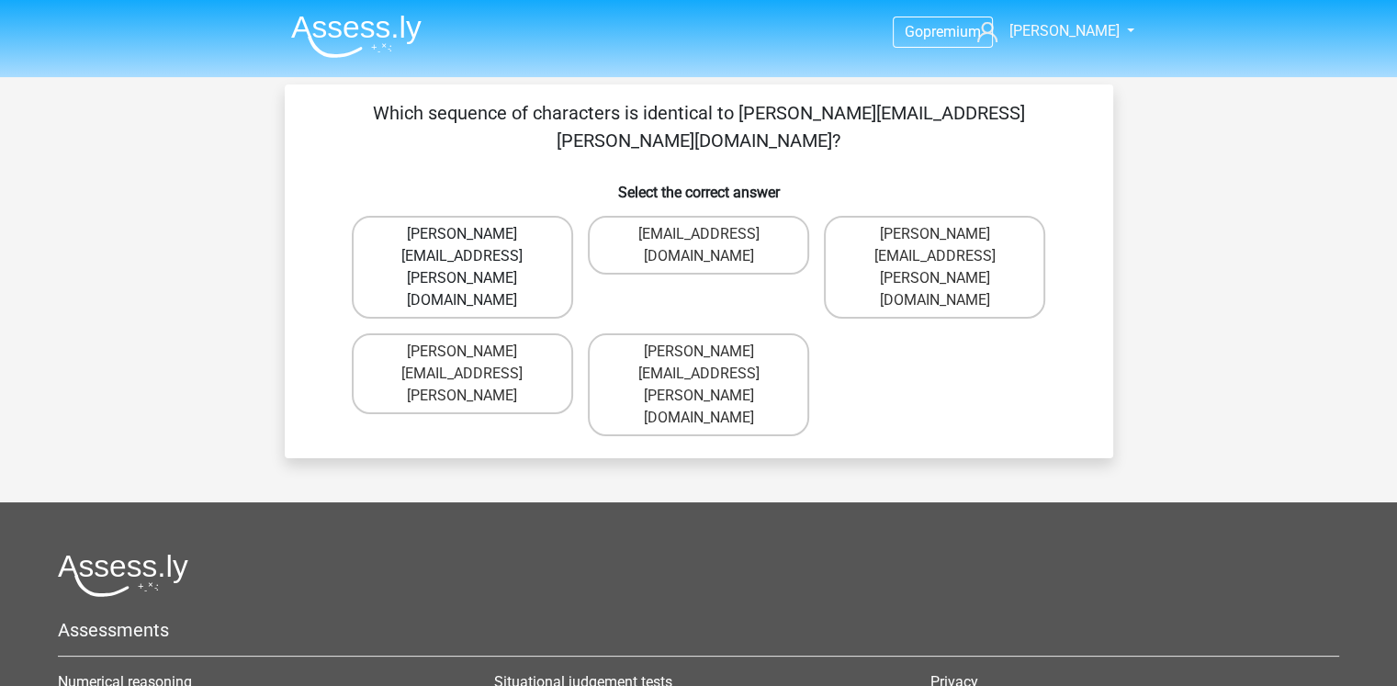
click at [467, 216] on label "Connor.Paterson@mailme.com" at bounding box center [462, 267] width 221 height 103
click at [467, 234] on input "Connor.Paterson@mailme.com" at bounding box center [468, 240] width 12 height 12
radio input "true"
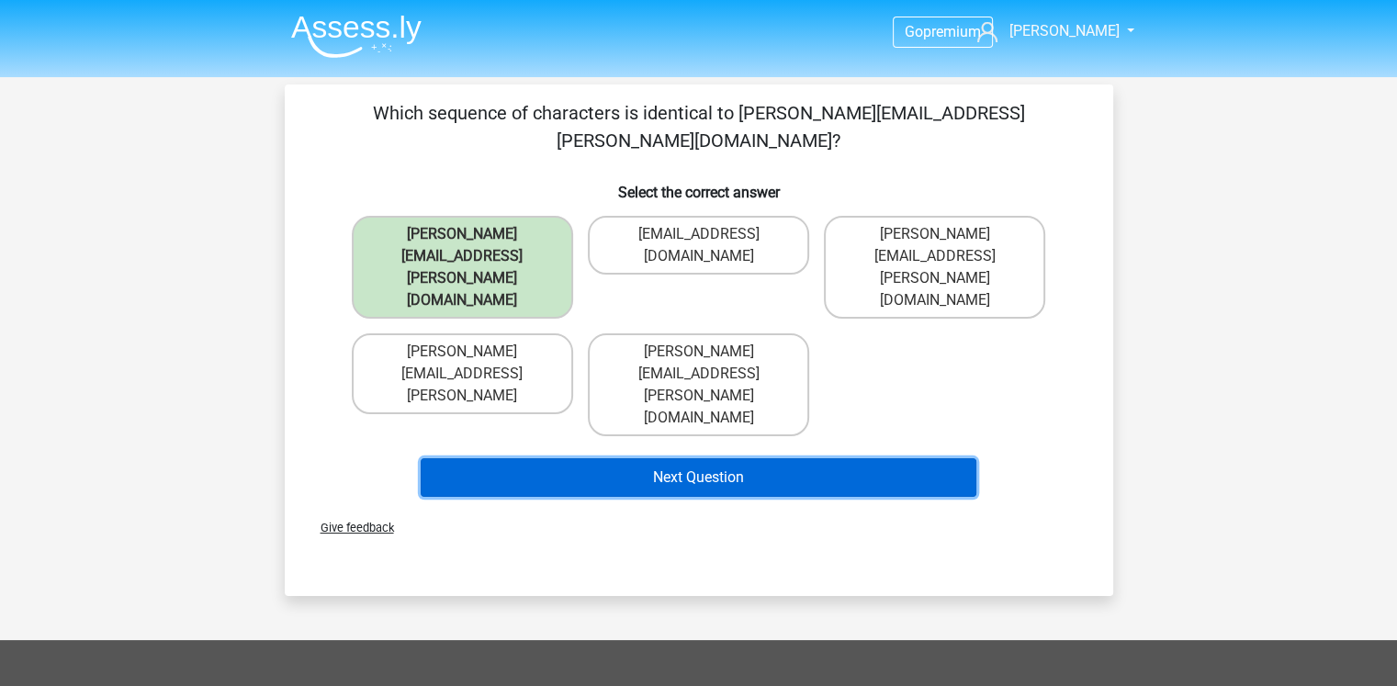
click at [647, 458] on button "Next Question" at bounding box center [699, 477] width 556 height 39
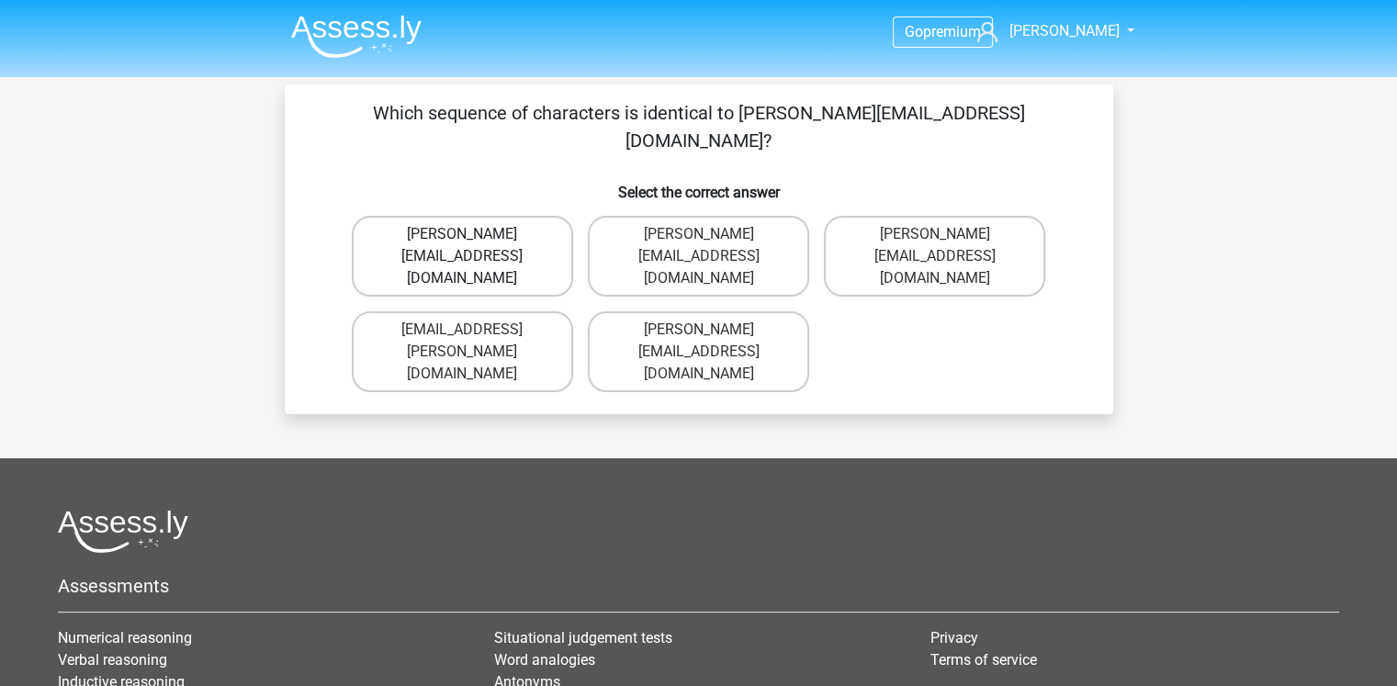
click at [442, 239] on label "Ava-Carroll@mailme.uk.com" at bounding box center [462, 256] width 221 height 81
click at [462, 239] on input "Ava-Carroll@mailme.uk.com" at bounding box center [468, 240] width 12 height 12
radio input "true"
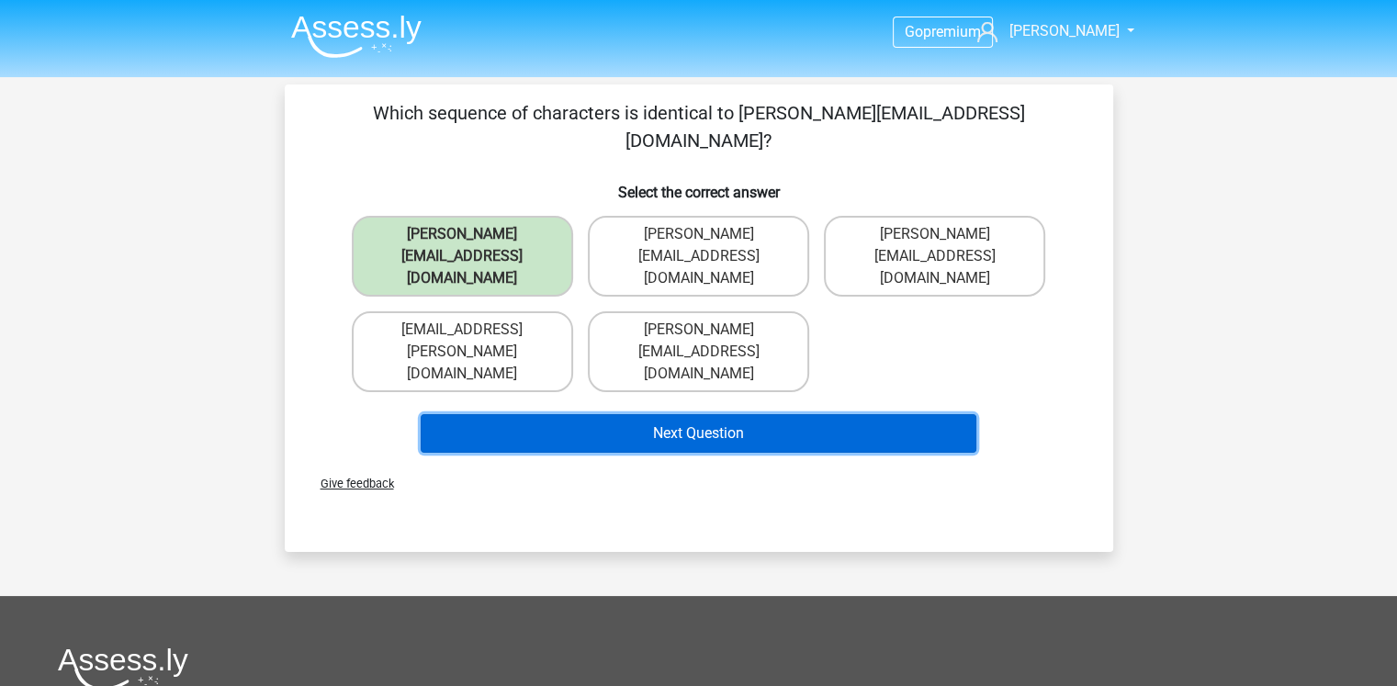
click at [766, 414] on button "Next Question" at bounding box center [699, 433] width 556 height 39
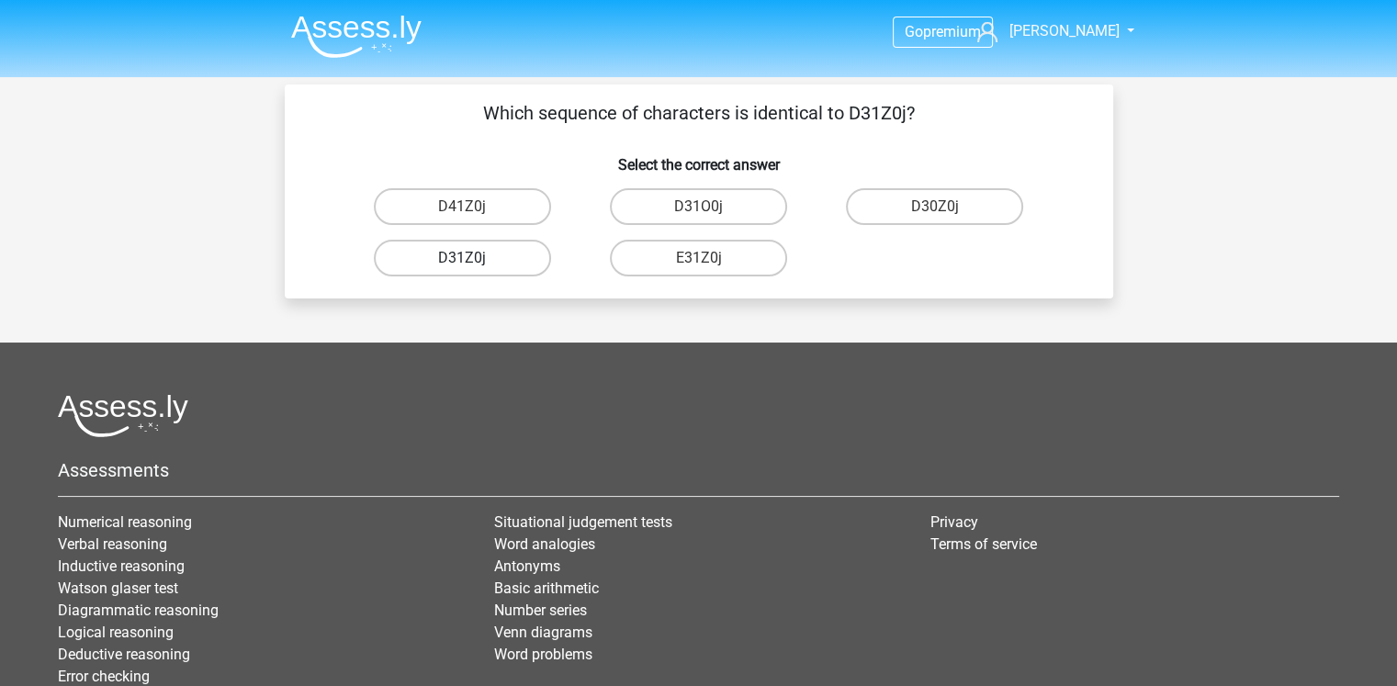
click at [498, 268] on label "D31Z0j" at bounding box center [462, 258] width 177 height 37
click at [474, 268] on input "D31Z0j" at bounding box center [468, 264] width 12 height 12
radio input "true"
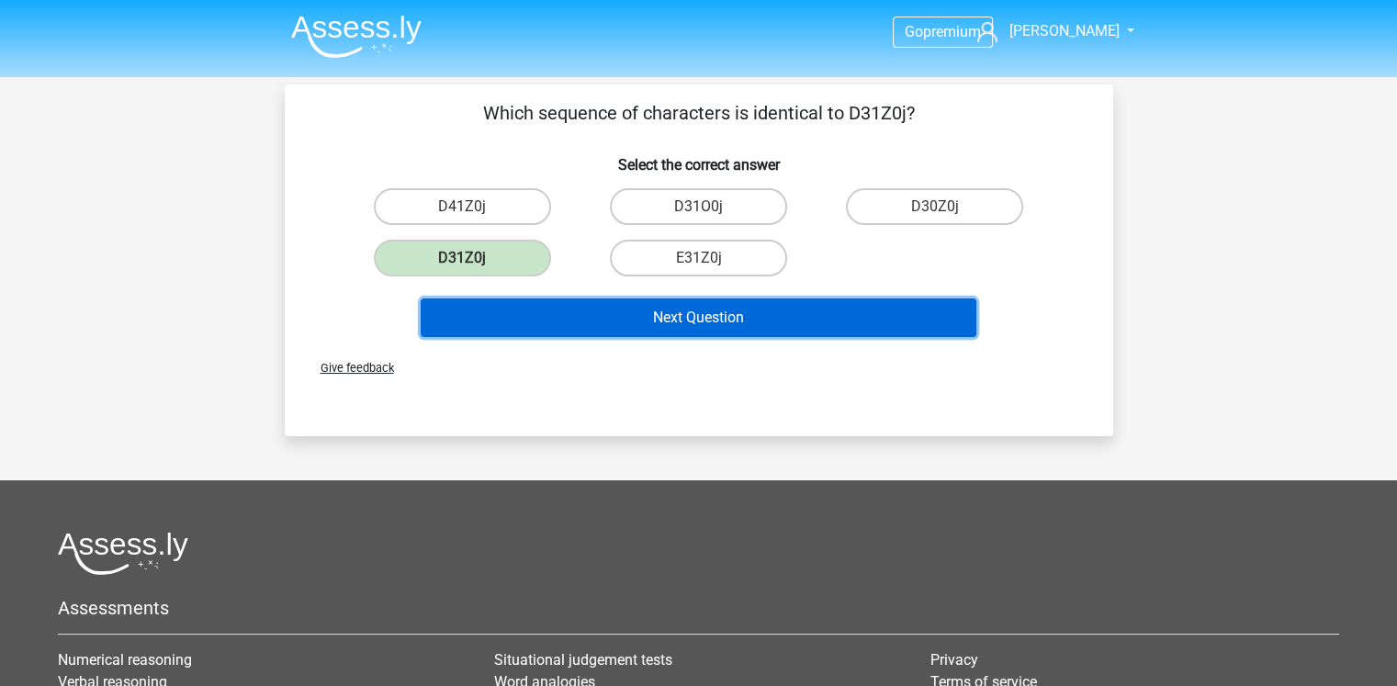
click at [570, 316] on button "Next Question" at bounding box center [699, 318] width 556 height 39
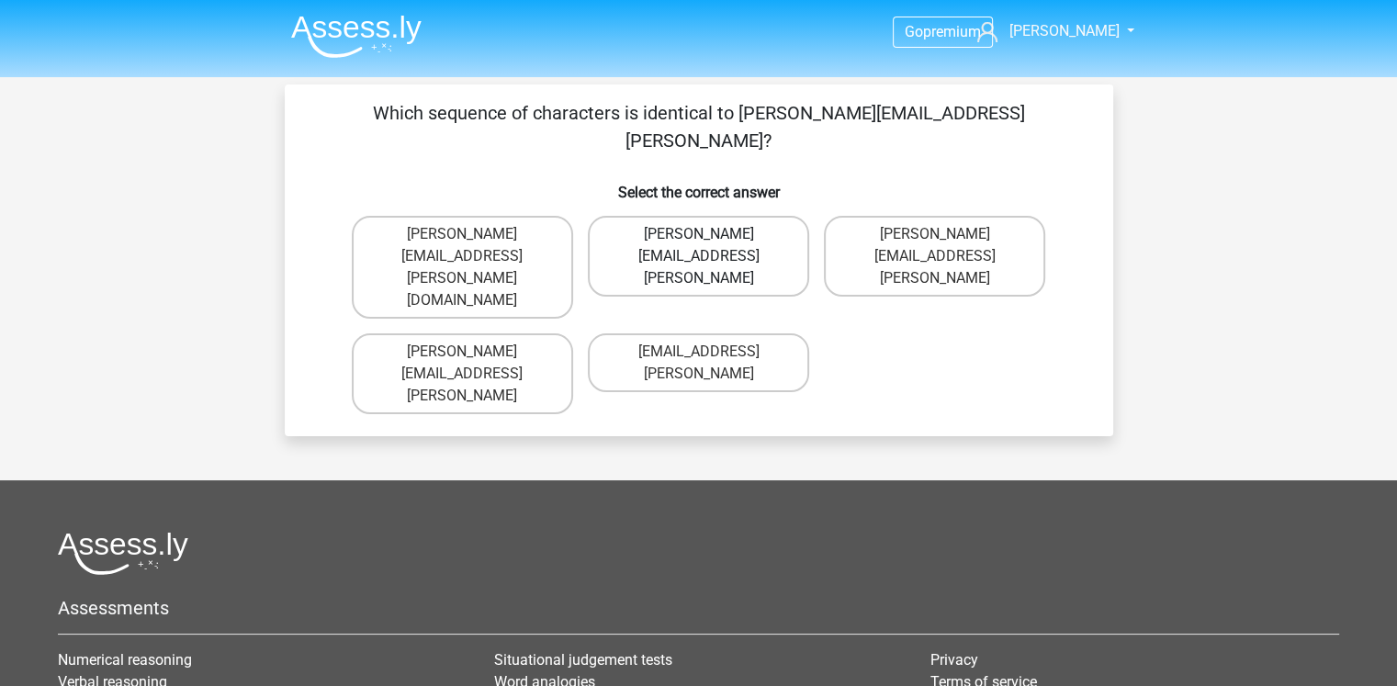
click at [639, 219] on label "Arthur.Bradley@mailme.coo" at bounding box center [698, 256] width 221 height 81
click at [698, 234] on input "Arthur.Bradley@mailme.coo" at bounding box center [704, 240] width 12 height 12
radio input "true"
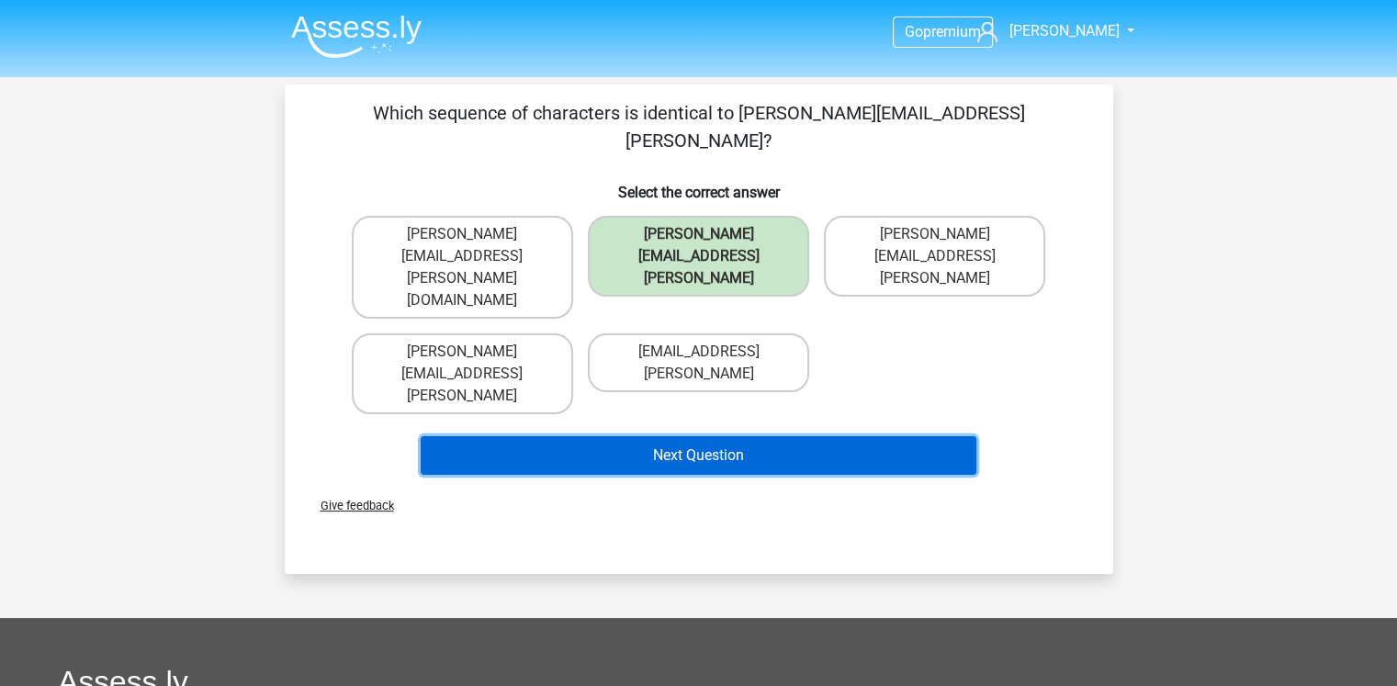
click at [667, 436] on button "Next Question" at bounding box center [699, 455] width 556 height 39
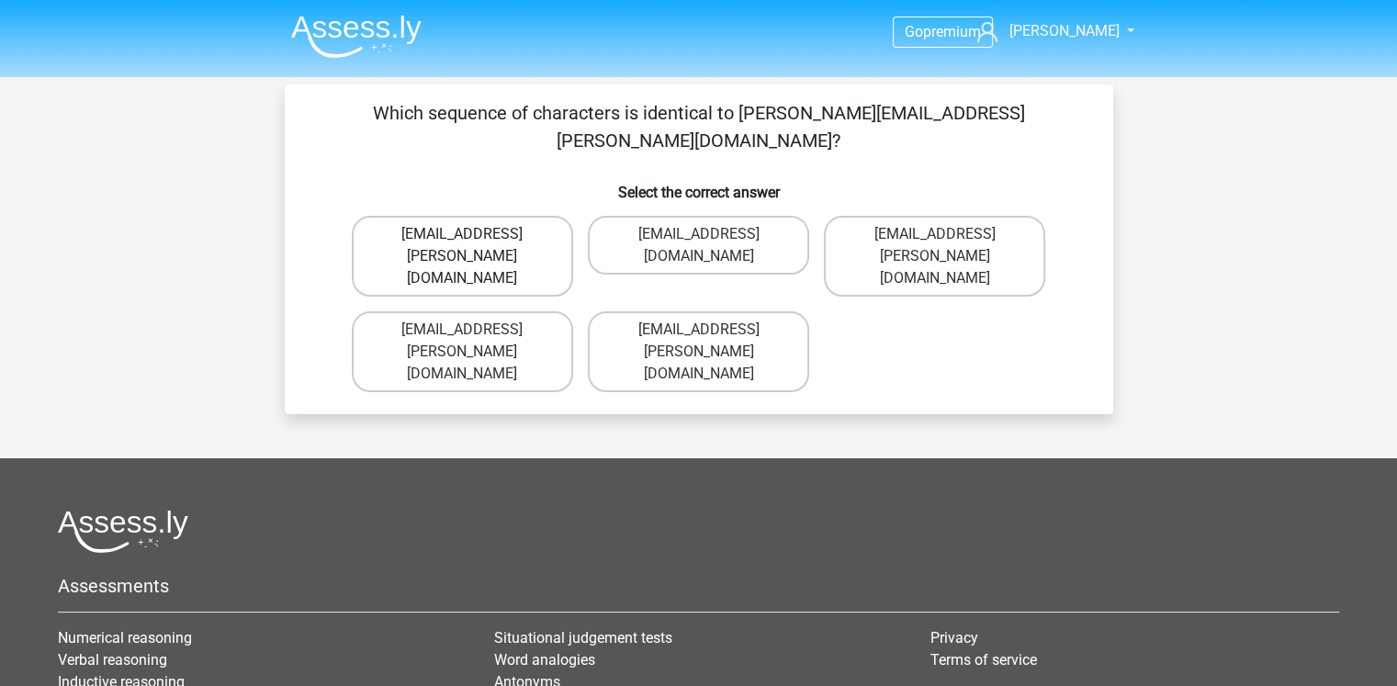
click at [544, 216] on label "[EMAIL_ADDRESS][PERSON_NAME][DOMAIN_NAME]" at bounding box center [462, 256] width 221 height 81
click at [474, 234] on input "[EMAIL_ADDRESS][PERSON_NAME][DOMAIN_NAME]" at bounding box center [468, 240] width 12 height 12
radio input "true"
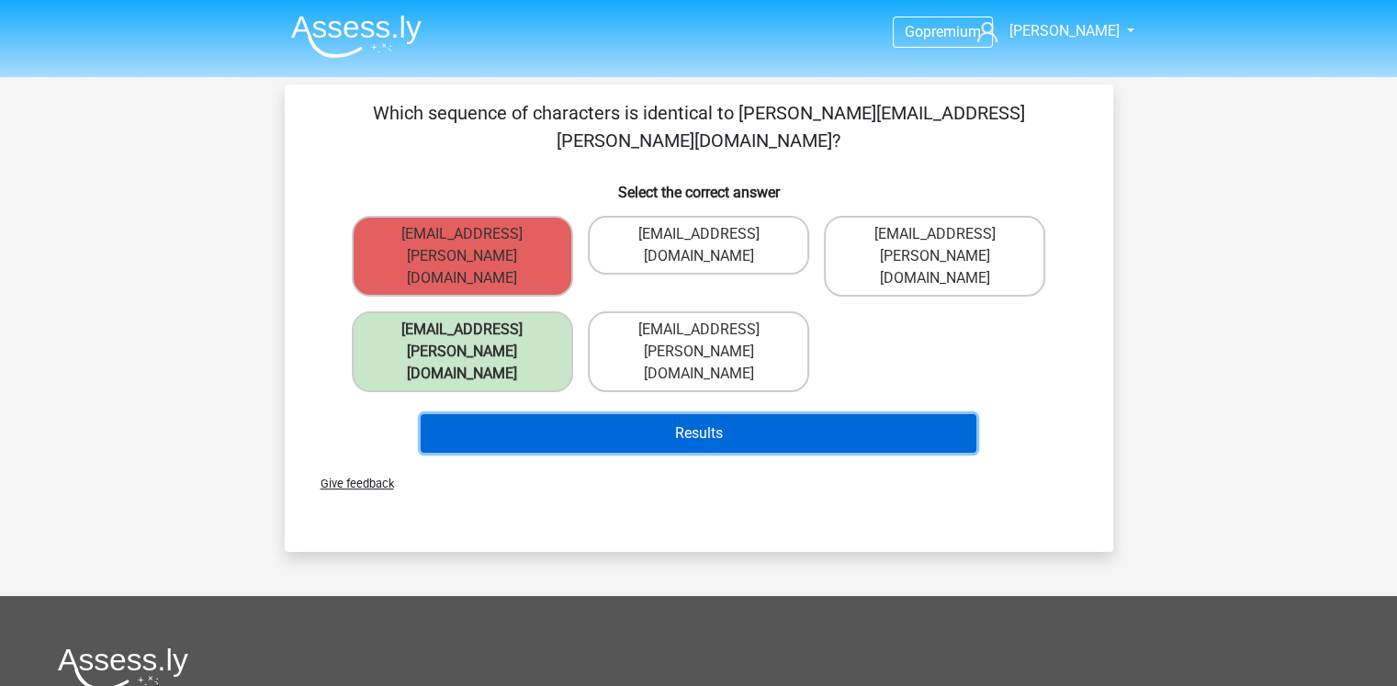
click at [693, 414] on button "Results" at bounding box center [699, 433] width 556 height 39
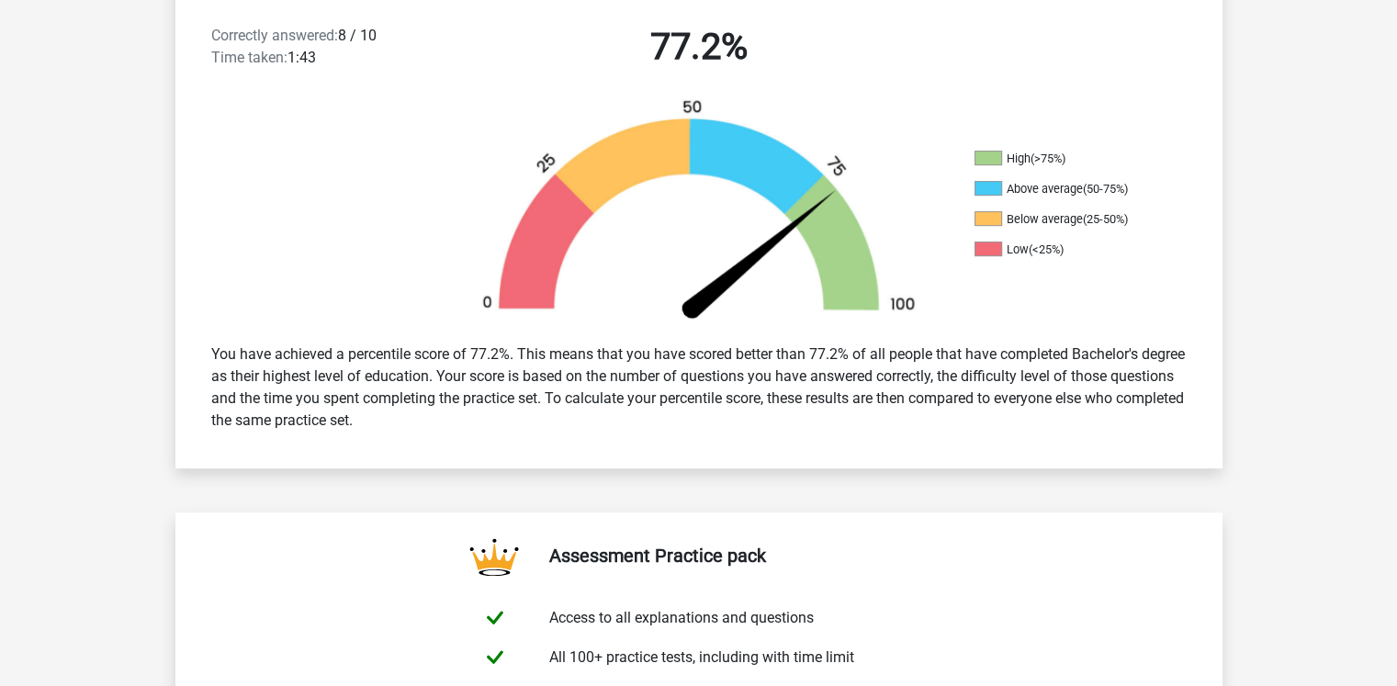
scroll to position [496, 0]
